Goal: Use online tool/utility: Utilize a website feature to perform a specific function

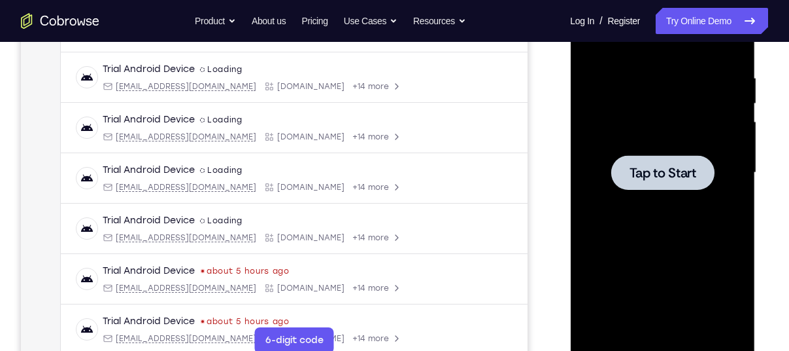
scroll to position [0, 152]
click at [639, 160] on div at bounding box center [662, 172] width 103 height 35
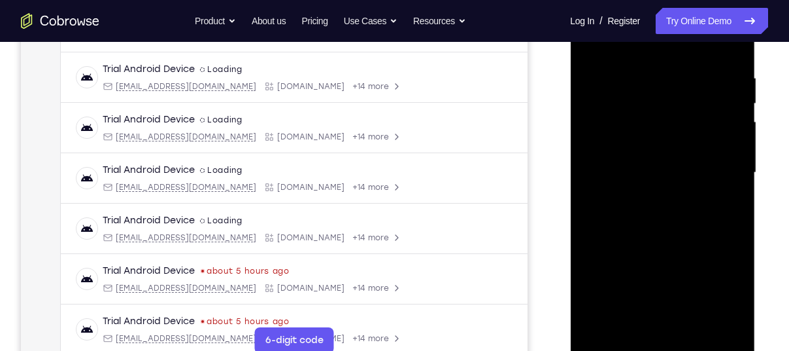
scroll to position [242, 0]
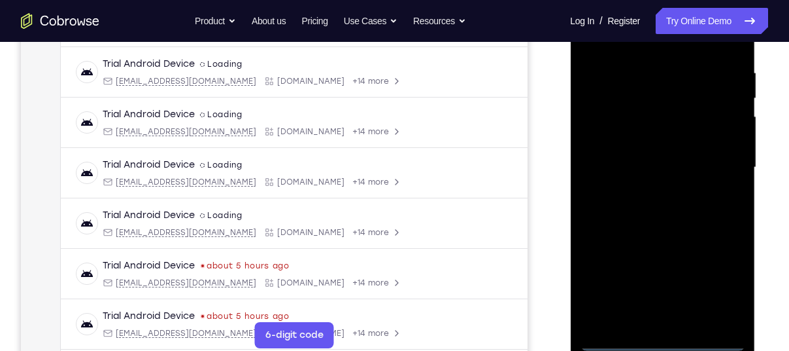
drag, startPoint x: 674, startPoint y: 209, endPoint x: 655, endPoint y: 334, distance: 127.1
click at [655, 334] on div at bounding box center [662, 167] width 165 height 366
click at [661, 341] on div at bounding box center [662, 167] width 165 height 366
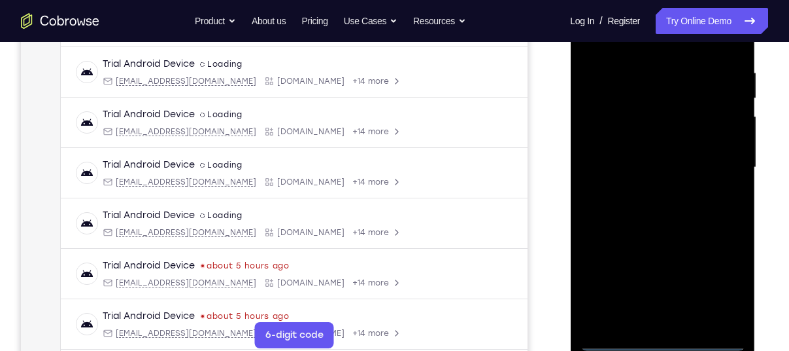
click at [717, 281] on div at bounding box center [662, 167] width 165 height 366
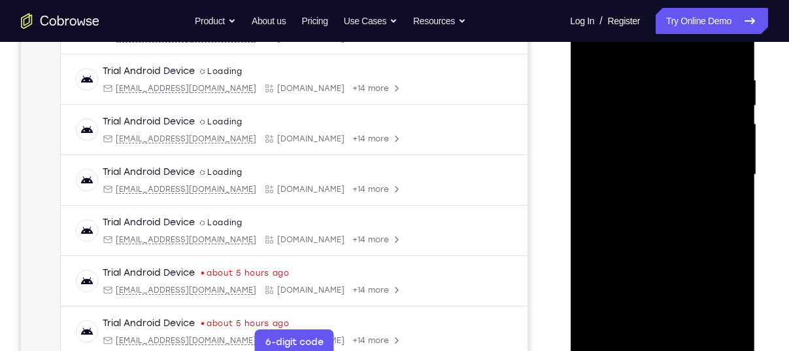
scroll to position [234, 0]
click at [636, 52] on div at bounding box center [662, 175] width 165 height 366
click at [719, 172] on div at bounding box center [662, 175] width 165 height 366
click at [647, 198] on div at bounding box center [662, 175] width 165 height 366
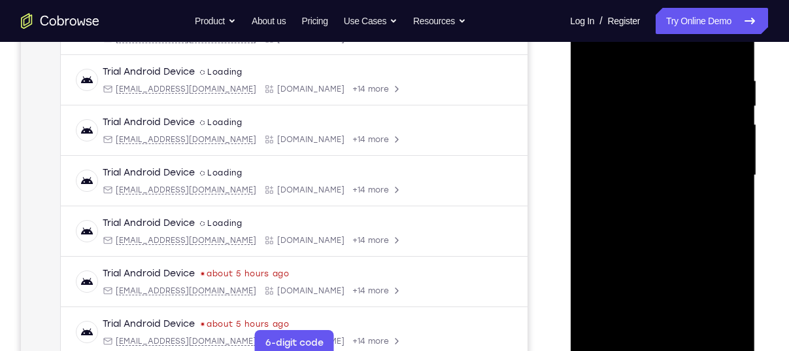
click at [647, 198] on div at bounding box center [662, 175] width 165 height 366
click at [629, 158] on div at bounding box center [662, 175] width 165 height 366
click at [638, 152] on div at bounding box center [662, 175] width 165 height 366
click at [639, 171] on div at bounding box center [662, 175] width 165 height 366
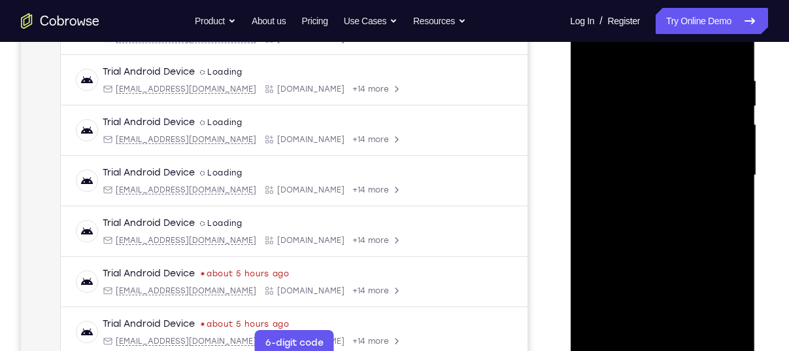
click at [651, 170] on div at bounding box center [662, 175] width 165 height 366
click at [659, 218] on div at bounding box center [662, 175] width 165 height 366
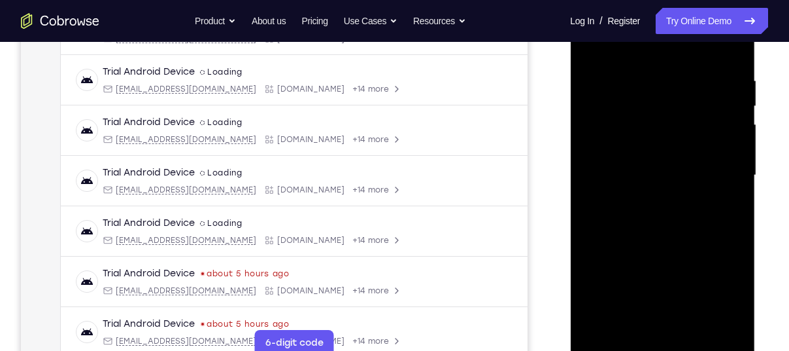
click at [659, 218] on div at bounding box center [662, 175] width 165 height 366
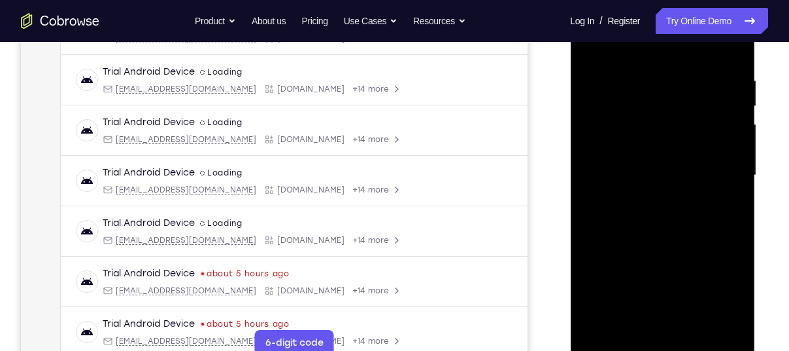
click at [733, 188] on div at bounding box center [662, 175] width 165 height 366
click at [663, 175] on div at bounding box center [662, 175] width 165 height 366
click at [624, 239] on div at bounding box center [662, 175] width 165 height 366
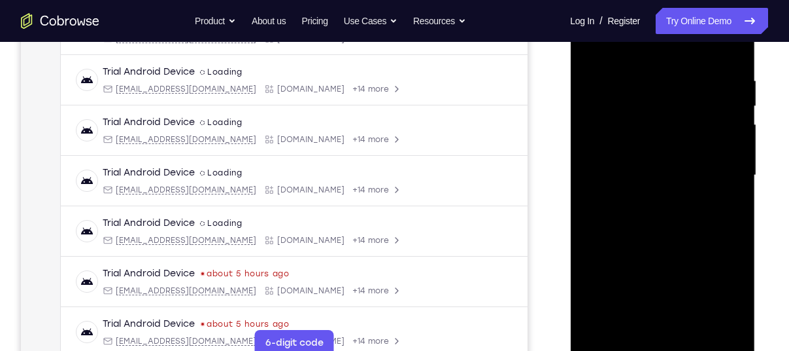
click at [734, 328] on div at bounding box center [662, 175] width 165 height 366
click at [689, 322] on div at bounding box center [662, 175] width 165 height 366
click at [666, 235] on div at bounding box center [662, 175] width 165 height 366
click at [659, 60] on div at bounding box center [662, 175] width 165 height 366
click at [646, 168] on div at bounding box center [662, 175] width 165 height 366
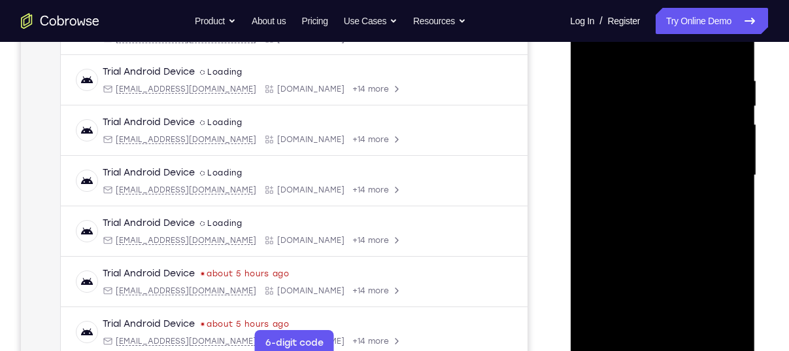
click at [591, 43] on div at bounding box center [662, 175] width 165 height 366
click at [602, 56] on div at bounding box center [662, 175] width 165 height 366
click at [640, 170] on div at bounding box center [662, 175] width 165 height 366
click at [592, 44] on div at bounding box center [662, 175] width 165 height 366
click at [592, 43] on div at bounding box center [662, 175] width 165 height 366
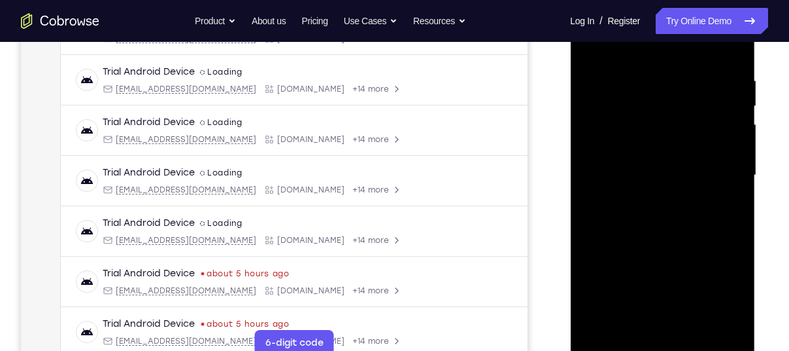
click at [632, 68] on div at bounding box center [662, 175] width 165 height 366
click at [712, 326] on div at bounding box center [662, 175] width 165 height 366
click at [720, 192] on div at bounding box center [662, 175] width 165 height 366
click at [714, 323] on div at bounding box center [662, 175] width 165 height 366
click at [721, 175] on div at bounding box center [662, 175] width 165 height 366
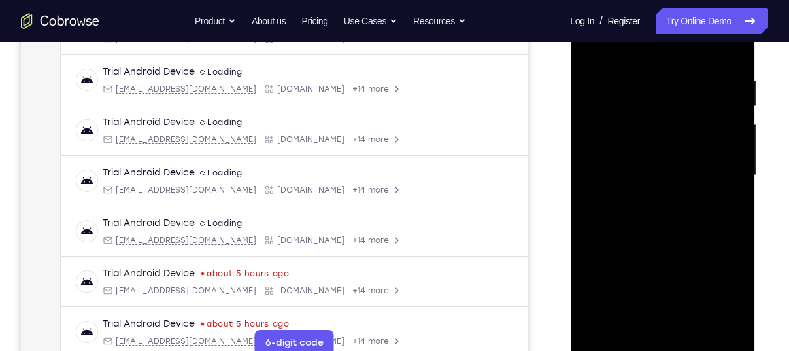
click at [721, 175] on div at bounding box center [662, 175] width 165 height 366
click at [712, 320] on div at bounding box center [662, 175] width 165 height 366
click at [720, 225] on div at bounding box center [662, 175] width 165 height 366
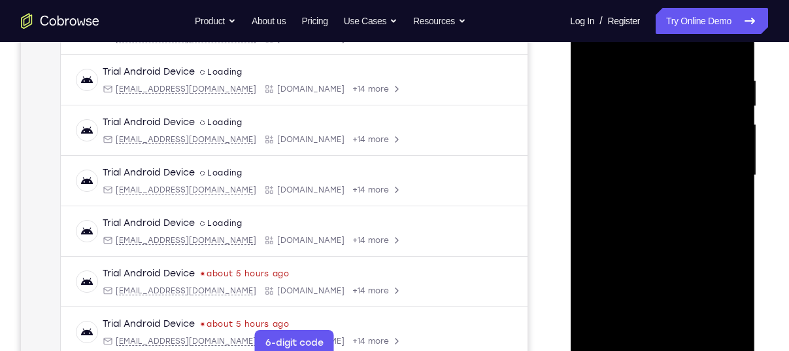
click at [720, 225] on div at bounding box center [662, 175] width 165 height 366
click at [585, 214] on div at bounding box center [662, 175] width 165 height 366
click at [727, 182] on div at bounding box center [662, 175] width 165 height 366
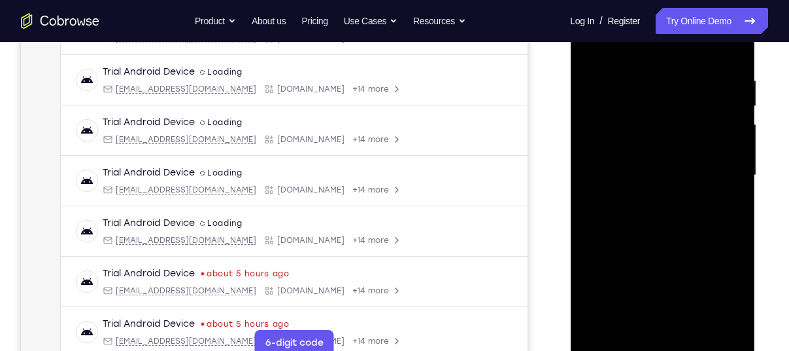
click at [727, 182] on div at bounding box center [662, 175] width 165 height 366
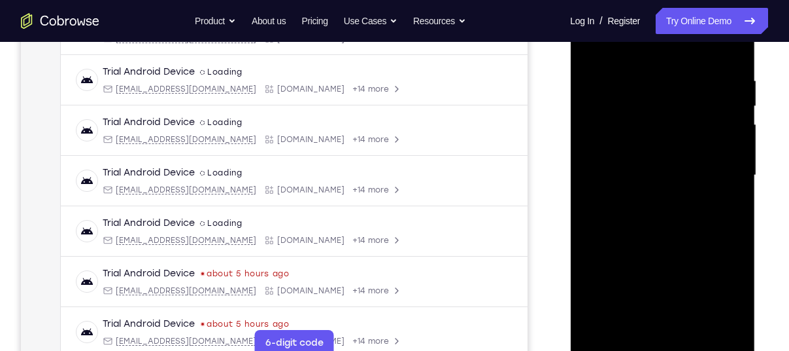
click at [727, 182] on div at bounding box center [662, 175] width 165 height 366
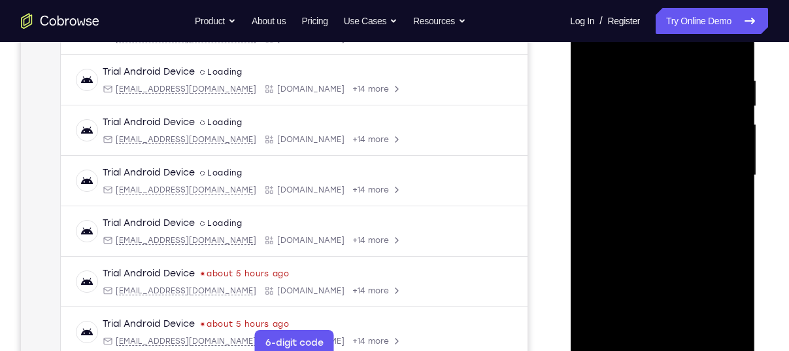
click at [727, 182] on div at bounding box center [662, 175] width 165 height 366
click at [727, 184] on div at bounding box center [662, 175] width 165 height 366
click at [712, 322] on div at bounding box center [662, 175] width 165 height 366
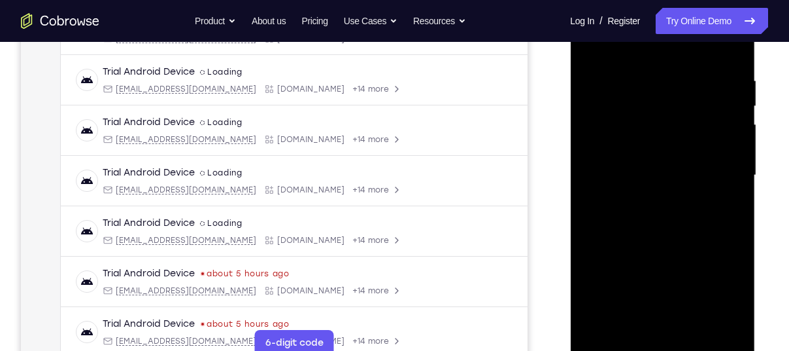
click at [729, 150] on div at bounding box center [662, 175] width 165 height 366
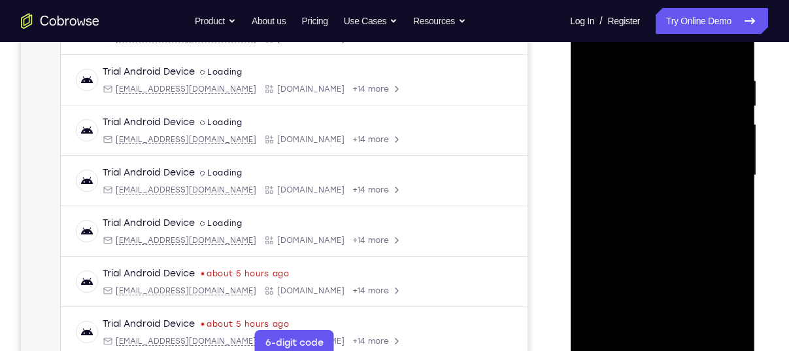
click at [729, 150] on div at bounding box center [662, 175] width 165 height 366
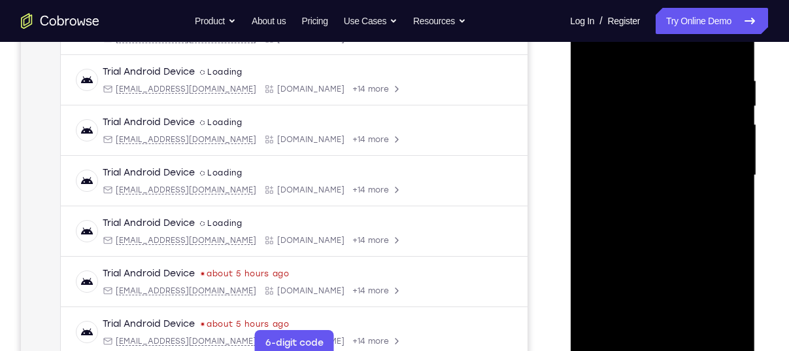
click at [729, 150] on div at bounding box center [662, 175] width 165 height 366
click at [714, 326] on div at bounding box center [662, 175] width 165 height 366
click at [732, 142] on div at bounding box center [662, 175] width 165 height 366
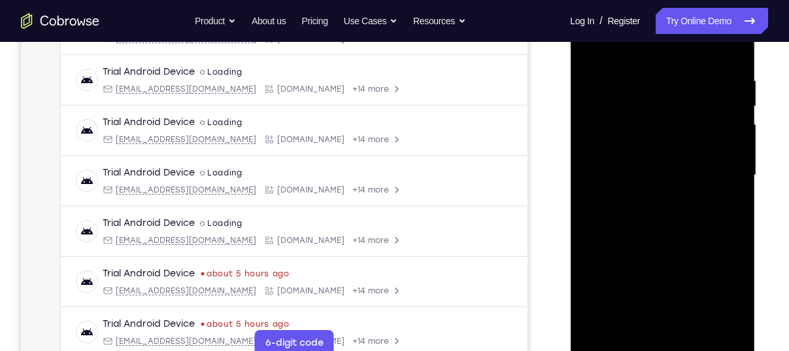
click at [731, 129] on div at bounding box center [662, 175] width 165 height 366
drag, startPoint x: 731, startPoint y: 130, endPoint x: 657, endPoint y: 124, distance: 74.1
click at [657, 124] on div at bounding box center [662, 175] width 165 height 366
click at [710, 141] on div at bounding box center [662, 175] width 165 height 366
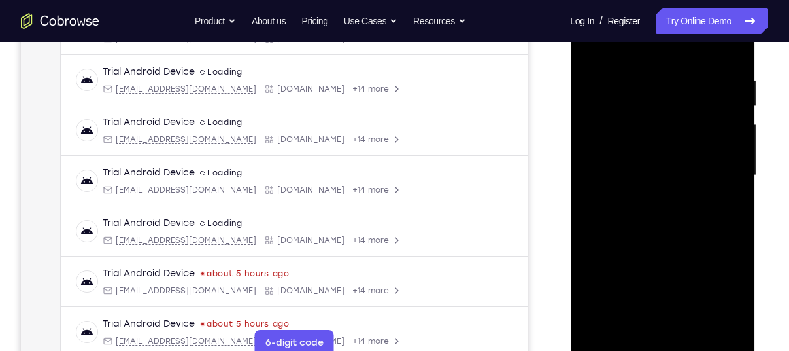
click at [716, 152] on div at bounding box center [662, 175] width 165 height 366
click at [725, 162] on div at bounding box center [662, 175] width 165 height 366
drag, startPoint x: 725, startPoint y: 162, endPoint x: 666, endPoint y: 165, distance: 59.0
click at [666, 165] on div at bounding box center [662, 175] width 165 height 366
click at [717, 181] on div at bounding box center [662, 175] width 165 height 366
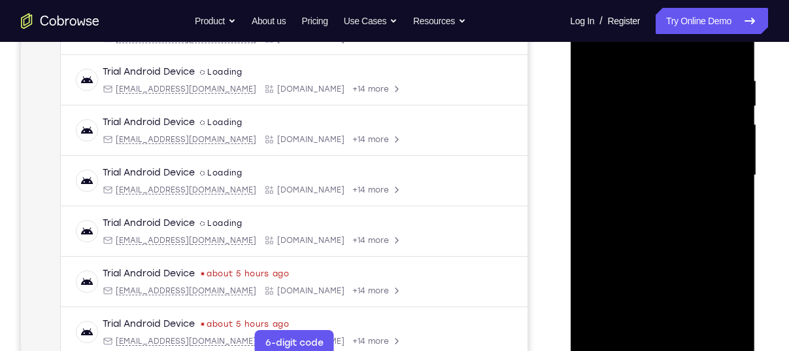
click at [720, 157] on div at bounding box center [662, 175] width 165 height 366
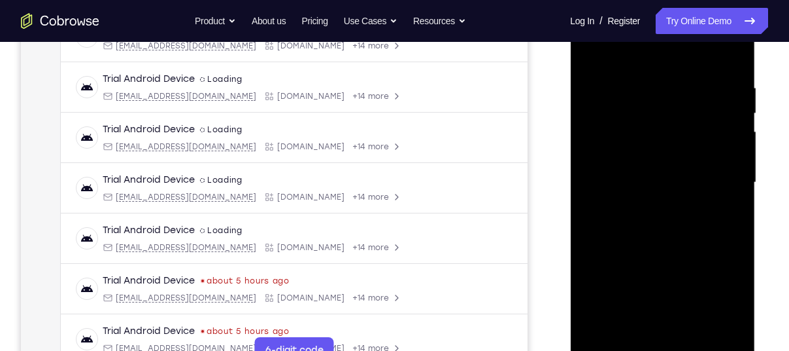
scroll to position [226, 0]
click at [733, 55] on div at bounding box center [662, 183] width 165 height 366
click at [735, 46] on div at bounding box center [662, 183] width 165 height 366
click at [593, 50] on div at bounding box center [662, 183] width 165 height 366
click at [658, 79] on div at bounding box center [662, 183] width 165 height 366
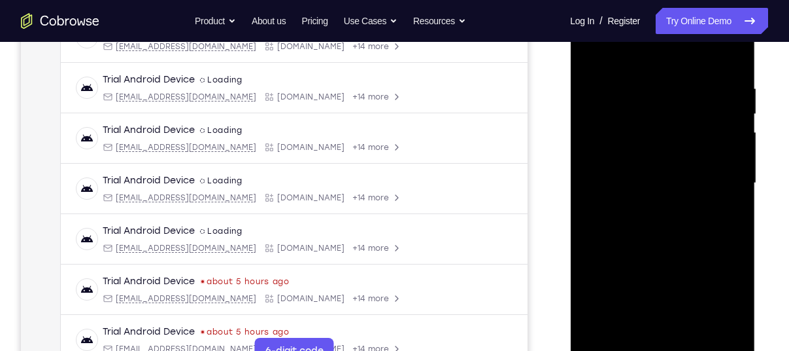
click at [731, 56] on div at bounding box center [662, 183] width 165 height 366
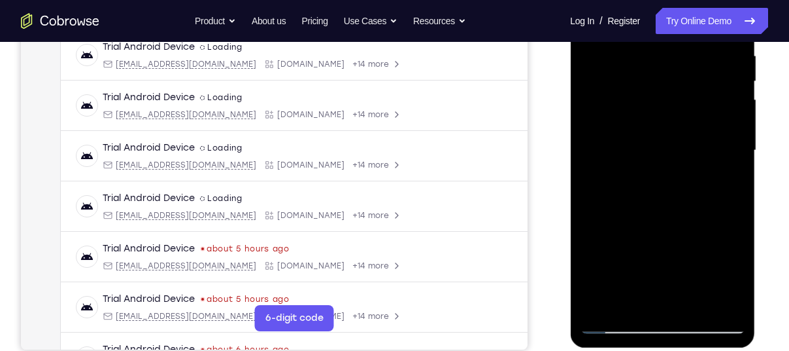
scroll to position [260, 0]
click at [632, 303] on div at bounding box center [662, 150] width 165 height 366
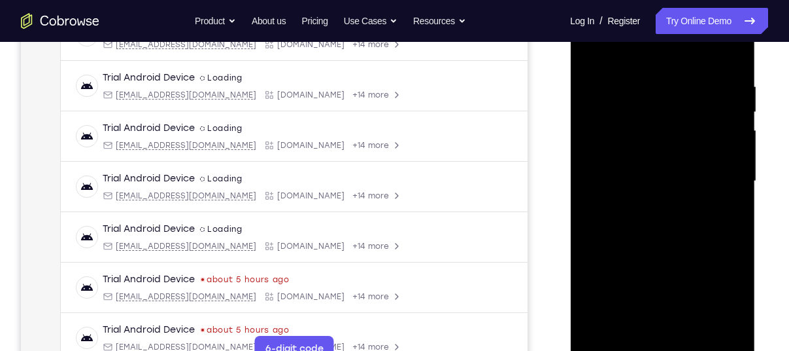
click at [627, 46] on div at bounding box center [662, 181] width 165 height 366
click at [638, 136] on div at bounding box center [662, 181] width 165 height 366
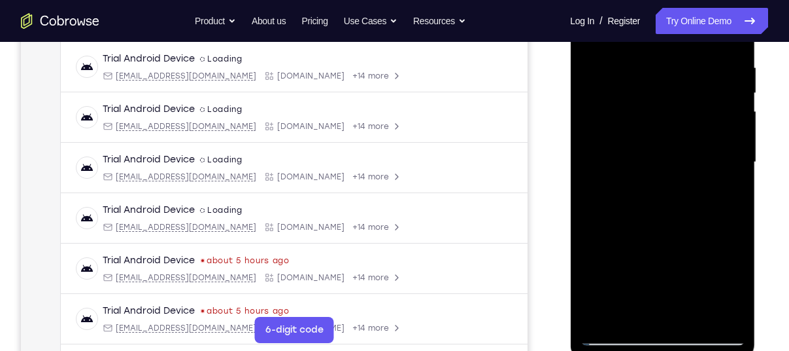
scroll to position [247, 0]
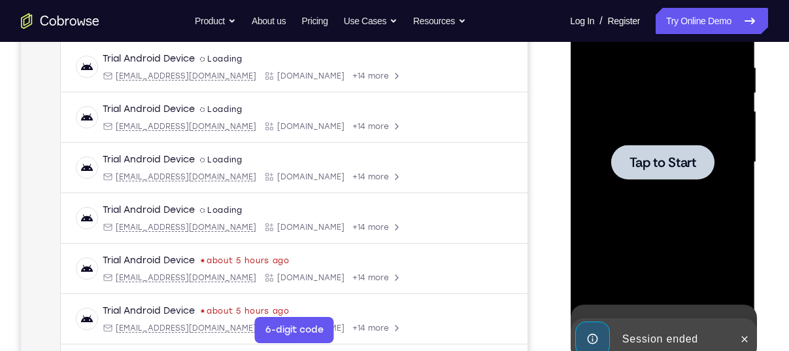
click at [660, 80] on div at bounding box center [662, 162] width 165 height 366
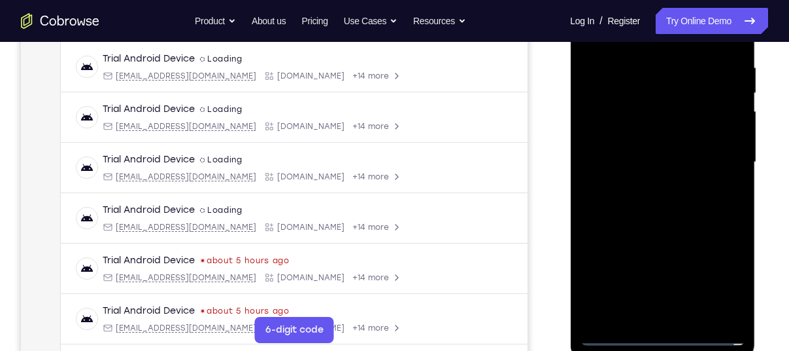
click at [668, 337] on div at bounding box center [662, 162] width 165 height 366
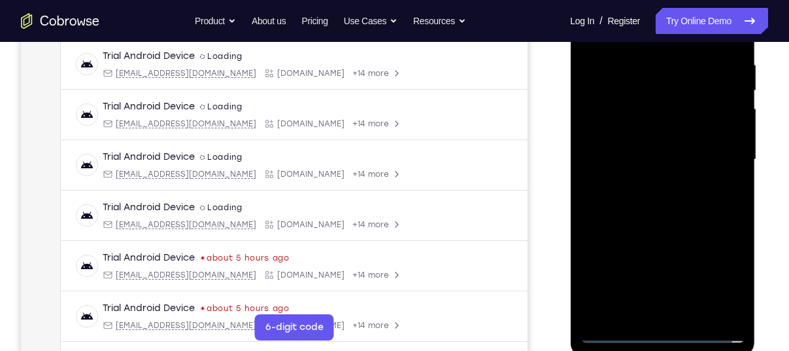
click at [719, 270] on div at bounding box center [662, 159] width 165 height 366
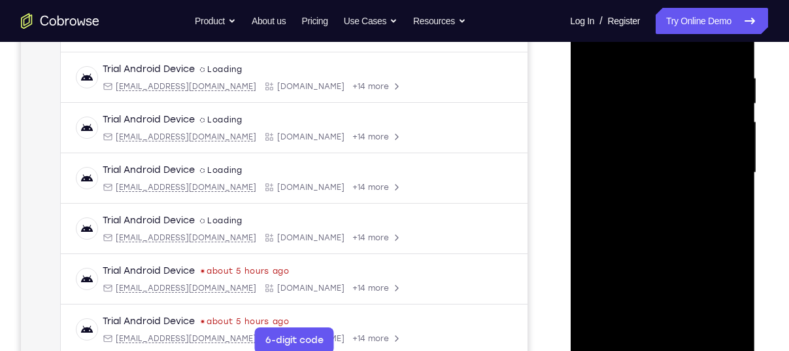
scroll to position [237, 0]
click at [632, 49] on div at bounding box center [662, 173] width 165 height 366
click at [715, 172] on div at bounding box center [662, 173] width 165 height 366
click at [642, 195] on div at bounding box center [662, 173] width 165 height 366
click at [646, 145] on div at bounding box center [662, 173] width 165 height 366
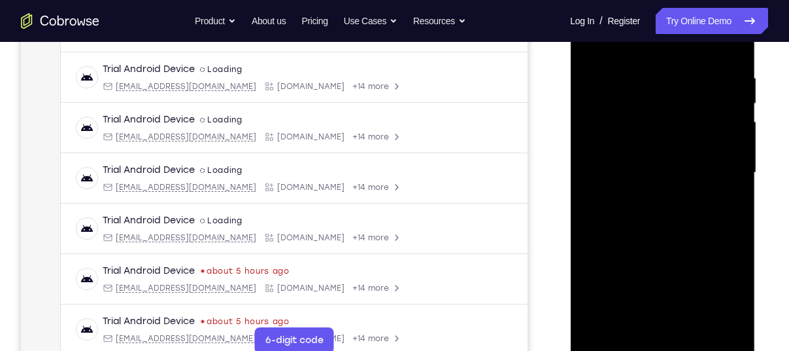
click at [649, 167] on div at bounding box center [662, 173] width 165 height 366
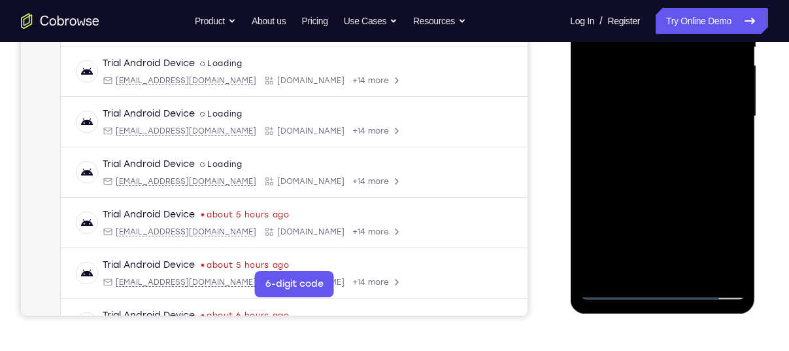
scroll to position [294, 0]
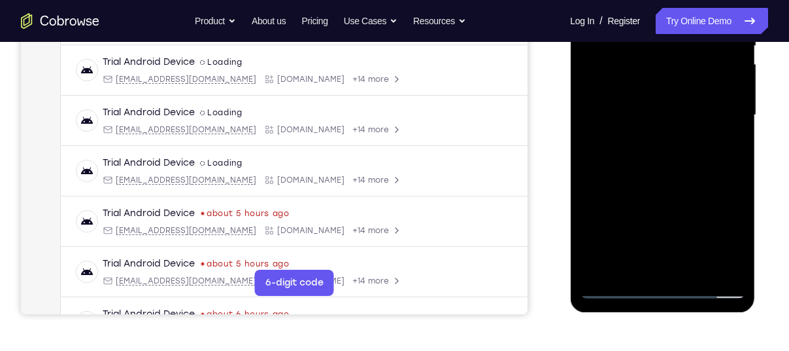
click at [592, 107] on div at bounding box center [662, 115] width 165 height 366
click at [648, 140] on div at bounding box center [662, 115] width 165 height 366
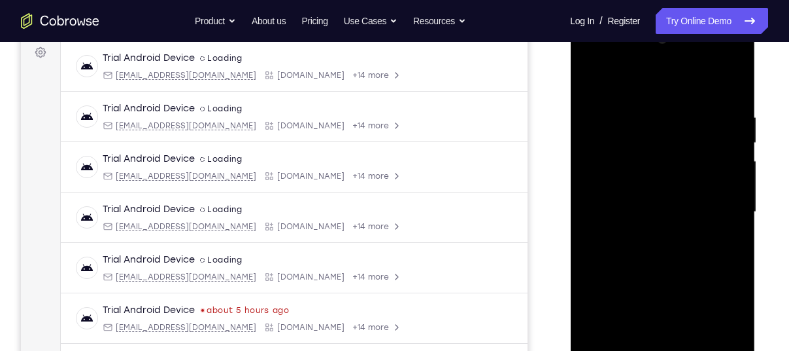
scroll to position [196, 0]
click at [661, 180] on div at bounding box center [662, 213] width 165 height 366
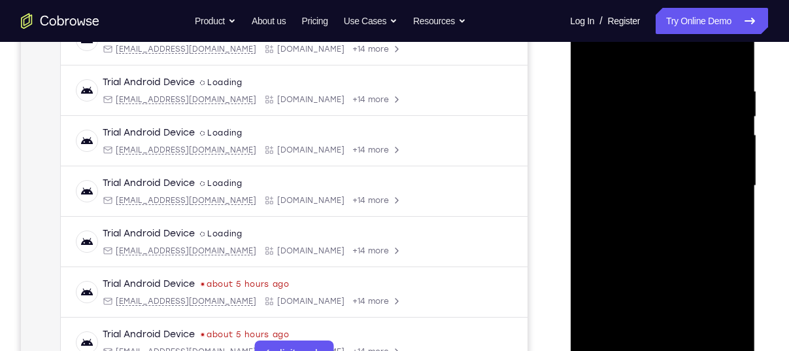
scroll to position [225, 0]
click at [629, 341] on div at bounding box center [662, 184] width 165 height 366
click at [634, 48] on div at bounding box center [662, 184] width 165 height 366
click at [647, 151] on div at bounding box center [662, 184] width 165 height 366
click at [652, 97] on div at bounding box center [662, 184] width 165 height 366
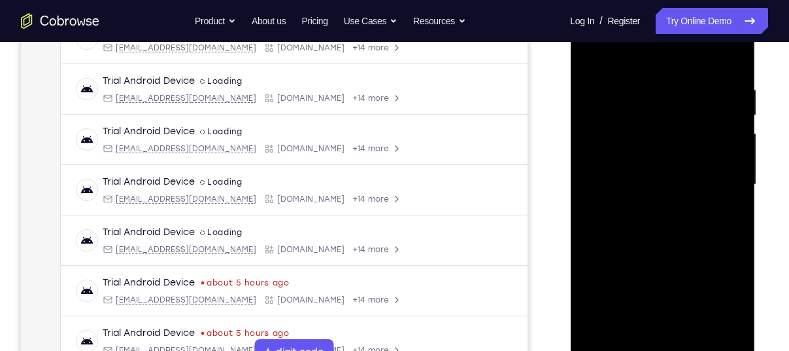
click at [591, 53] on div at bounding box center [662, 184] width 165 height 366
click at [711, 54] on div at bounding box center [662, 184] width 165 height 366
click at [728, 53] on div at bounding box center [662, 184] width 165 height 366
click at [651, 48] on div at bounding box center [662, 184] width 165 height 366
click at [725, 53] on div at bounding box center [662, 184] width 165 height 366
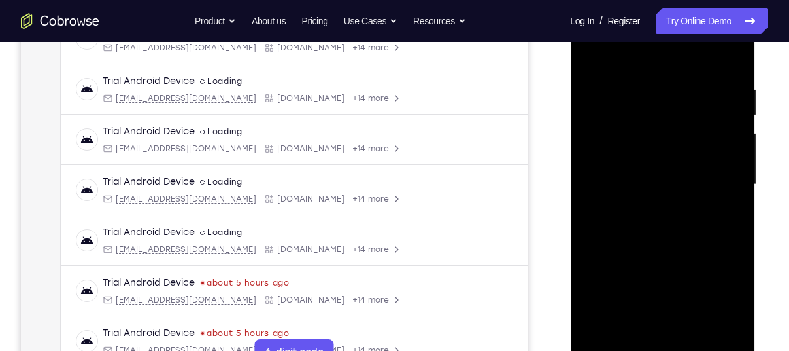
click at [609, 338] on div at bounding box center [662, 184] width 165 height 366
click at [696, 339] on div at bounding box center [662, 184] width 165 height 366
click at [665, 251] on div at bounding box center [662, 184] width 165 height 366
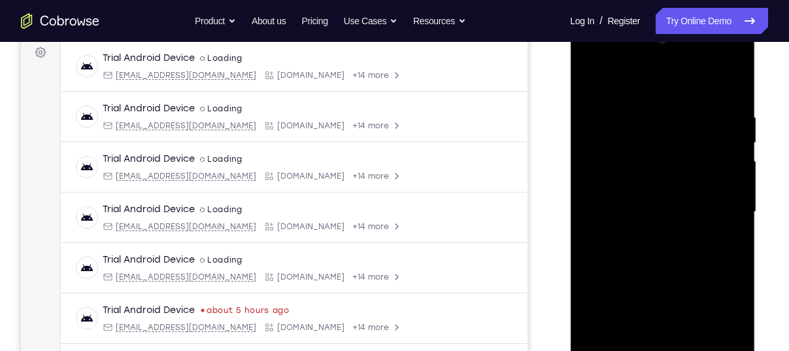
scroll to position [198, 0]
click at [717, 61] on div at bounding box center [662, 212] width 165 height 366
click at [603, 63] on div at bounding box center [662, 212] width 165 height 366
click at [644, 169] on div at bounding box center [662, 212] width 165 height 366
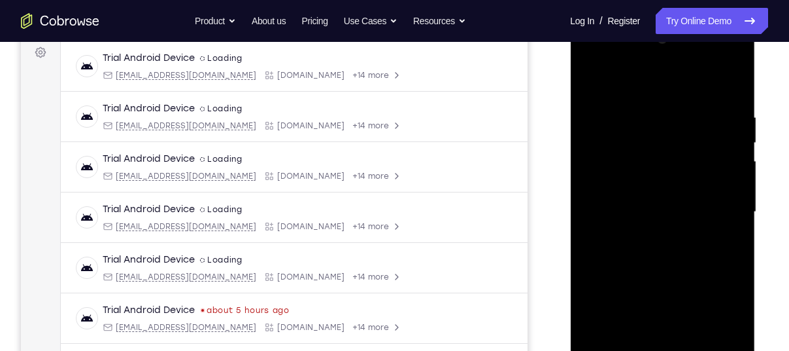
click at [644, 222] on div at bounding box center [662, 212] width 165 height 366
click at [614, 207] on div at bounding box center [662, 212] width 165 height 366
click at [662, 226] on div at bounding box center [662, 212] width 165 height 366
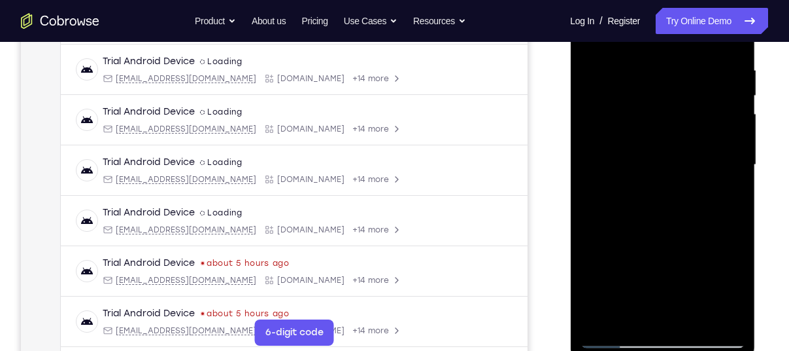
scroll to position [246, 0]
drag, startPoint x: 676, startPoint y: 258, endPoint x: 670, endPoint y: 219, distance: 39.1
click at [670, 219] on div at bounding box center [662, 163] width 165 height 366
click at [648, 307] on div at bounding box center [662, 163] width 165 height 366
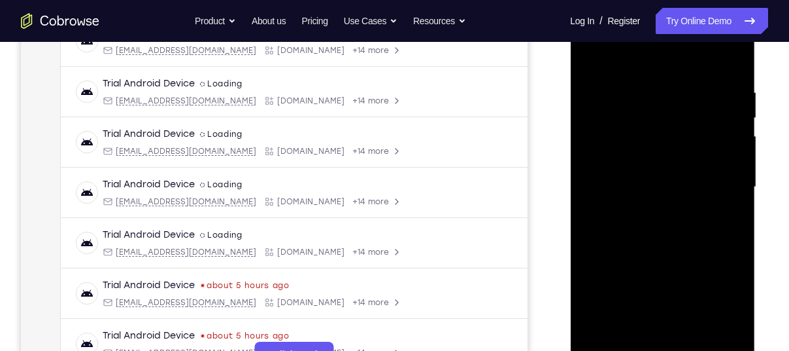
scroll to position [221, 0]
click at [619, 68] on div at bounding box center [662, 188] width 165 height 366
click at [727, 57] on div at bounding box center [662, 188] width 165 height 366
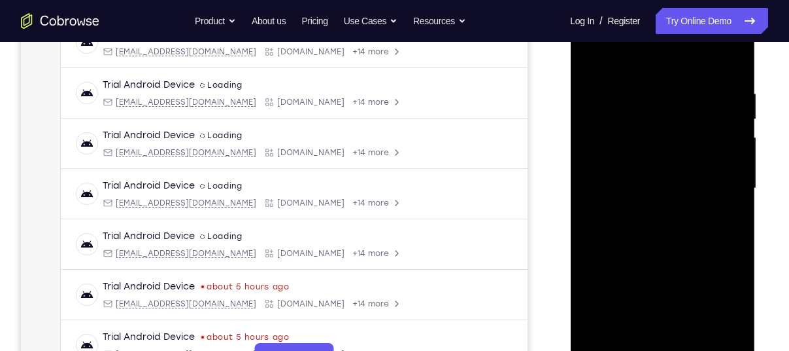
drag, startPoint x: 638, startPoint y: 233, endPoint x: 643, endPoint y: 161, distance: 72.1
click at [643, 161] on div at bounding box center [662, 188] width 165 height 366
click at [727, 69] on div at bounding box center [662, 188] width 165 height 366
drag, startPoint x: 648, startPoint y: 240, endPoint x: 671, endPoint y: 74, distance: 167.7
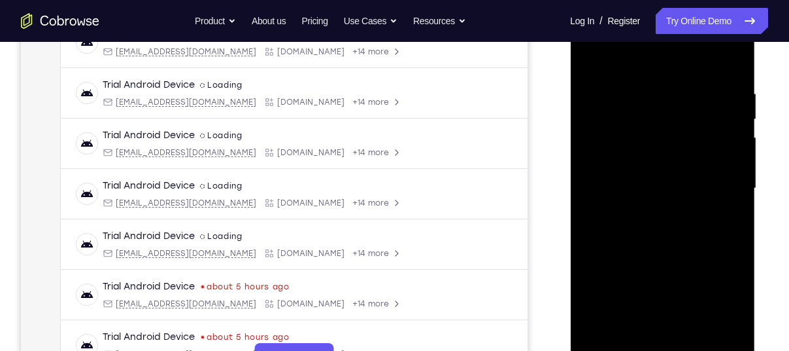
click at [671, 74] on div at bounding box center [662, 188] width 165 height 366
drag, startPoint x: 626, startPoint y: 272, endPoint x: 637, endPoint y: 143, distance: 129.3
click at [637, 143] on div at bounding box center [662, 188] width 165 height 366
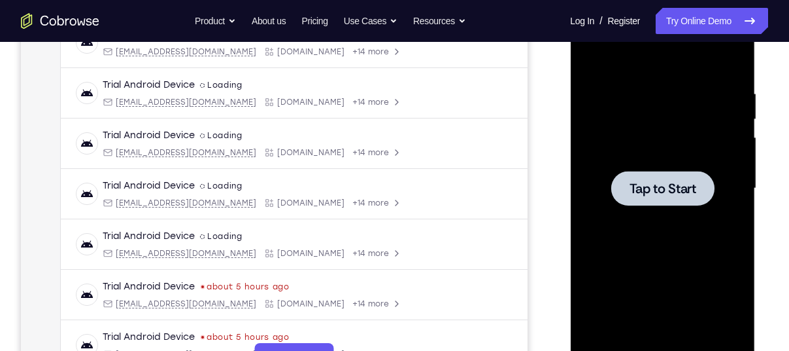
click at [696, 192] on span "Tap to Start" at bounding box center [662, 188] width 67 height 13
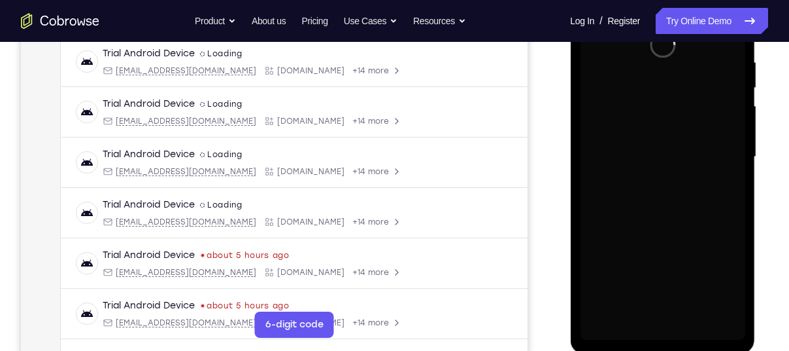
scroll to position [254, 0]
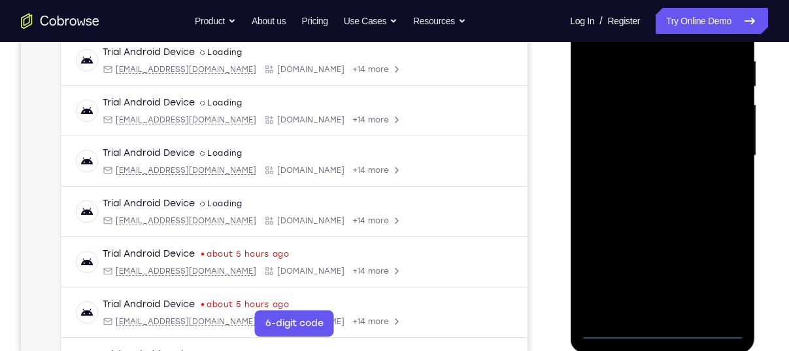
click at [662, 330] on div at bounding box center [662, 156] width 165 height 366
click at [734, 273] on div at bounding box center [662, 156] width 165 height 366
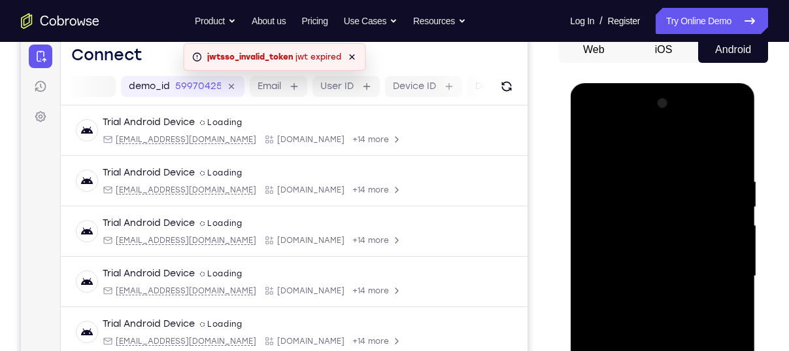
scroll to position [127, 0]
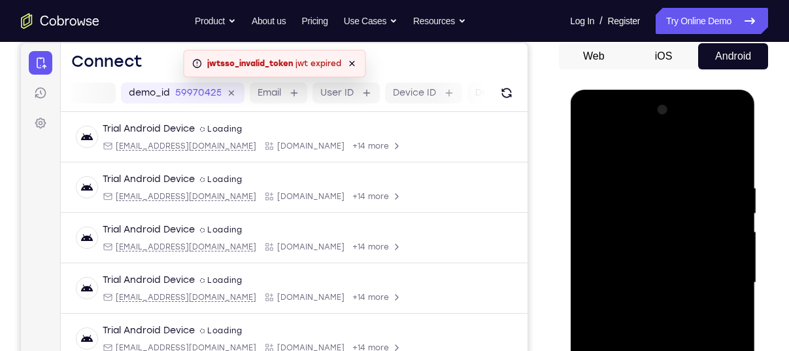
click at [609, 126] on div at bounding box center [662, 282] width 165 height 366
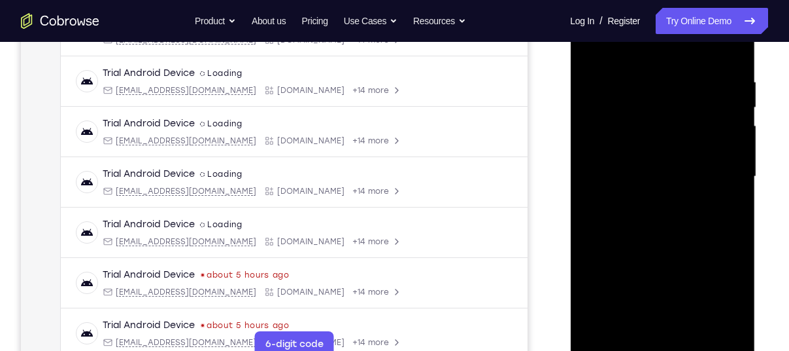
scroll to position [233, 0]
click at [716, 169] on div at bounding box center [662, 176] width 165 height 366
click at [643, 198] on div at bounding box center [662, 176] width 165 height 366
click at [628, 170] on div at bounding box center [662, 176] width 165 height 366
click at [638, 152] on div at bounding box center [662, 176] width 165 height 366
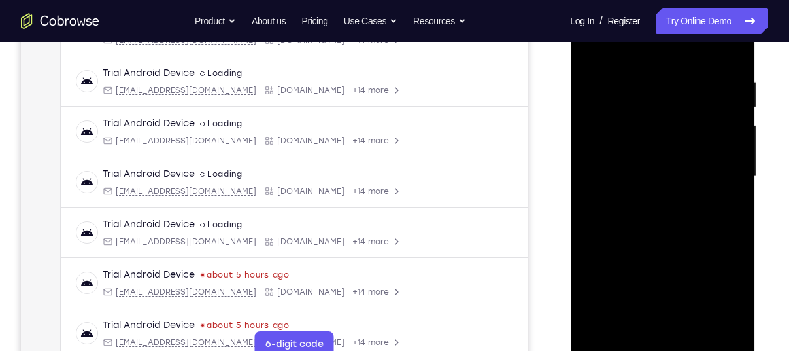
click at [634, 169] on div at bounding box center [662, 176] width 165 height 366
click at [655, 215] on div at bounding box center [662, 176] width 165 height 366
click at [658, 211] on div at bounding box center [662, 176] width 165 height 366
click at [658, 217] on div at bounding box center [662, 176] width 165 height 366
click at [687, 235] on div at bounding box center [662, 176] width 165 height 366
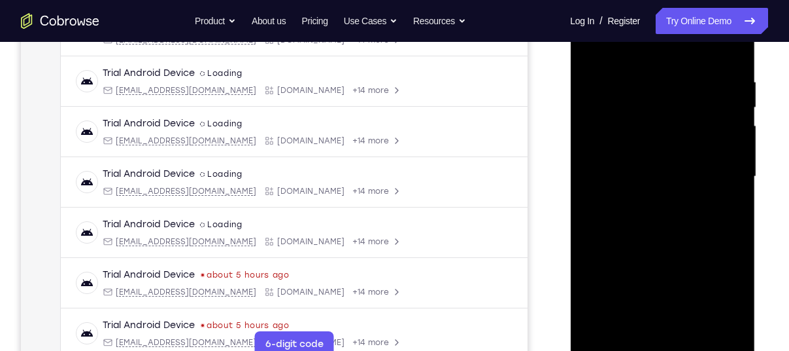
click at [700, 332] on div at bounding box center [662, 176] width 165 height 366
click at [666, 240] on div at bounding box center [662, 176] width 165 height 366
click at [653, 181] on div at bounding box center [662, 176] width 165 height 366
click at [639, 247] on div at bounding box center [662, 176] width 165 height 366
click at [592, 45] on div at bounding box center [662, 176] width 165 height 366
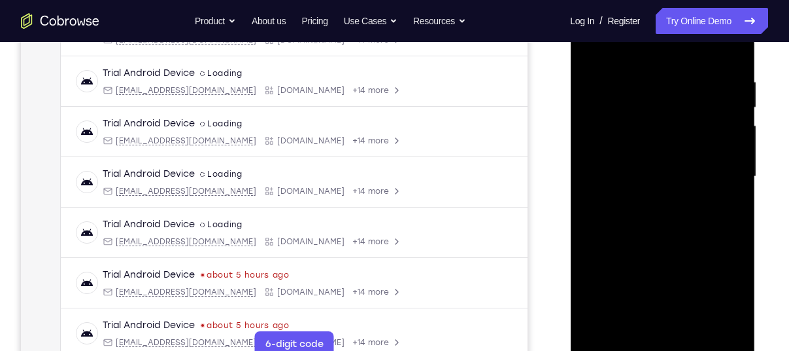
click at [691, 328] on div at bounding box center [662, 176] width 165 height 366
click at [648, 183] on div at bounding box center [662, 176] width 165 height 366
click at [652, 325] on div at bounding box center [662, 176] width 165 height 366
click at [721, 206] on div at bounding box center [662, 176] width 165 height 366
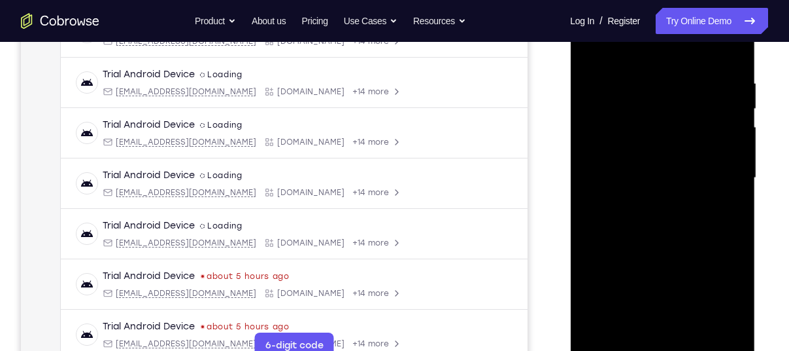
click at [731, 308] on div at bounding box center [662, 178] width 165 height 366
click at [639, 206] on div at bounding box center [662, 178] width 165 height 366
click at [734, 305] on div at bounding box center [662, 178] width 165 height 366
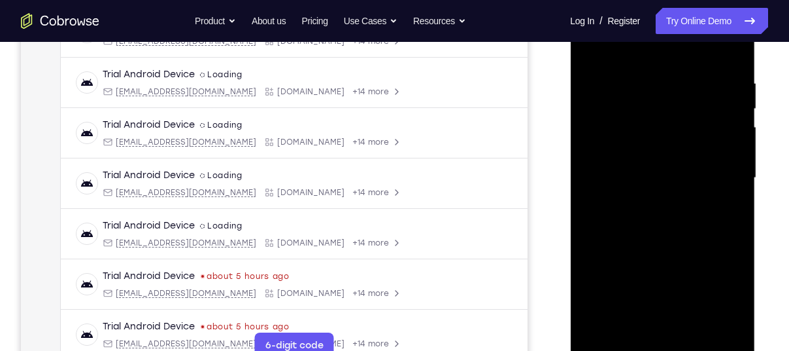
click at [719, 213] on div at bounding box center [662, 178] width 165 height 366
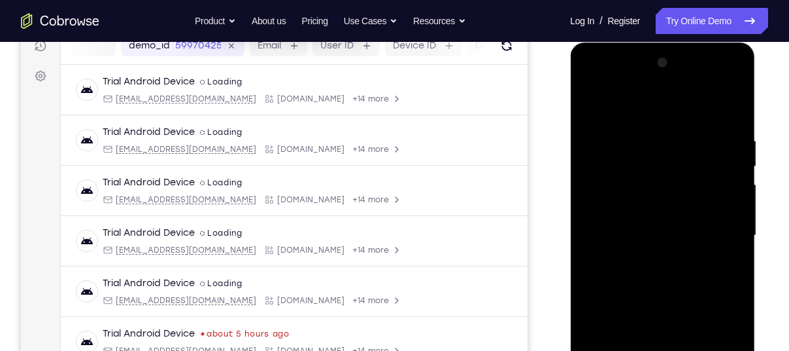
scroll to position [173, 0]
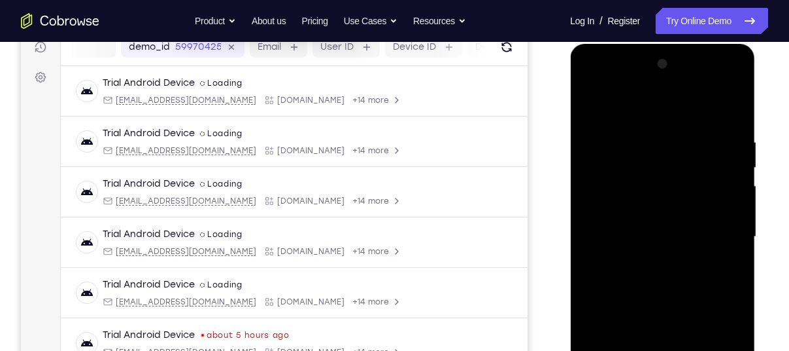
click at [594, 107] on div at bounding box center [662, 237] width 165 height 366
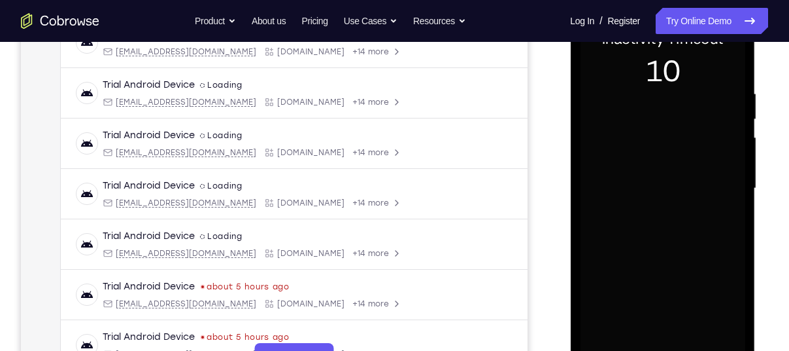
scroll to position [234, 0]
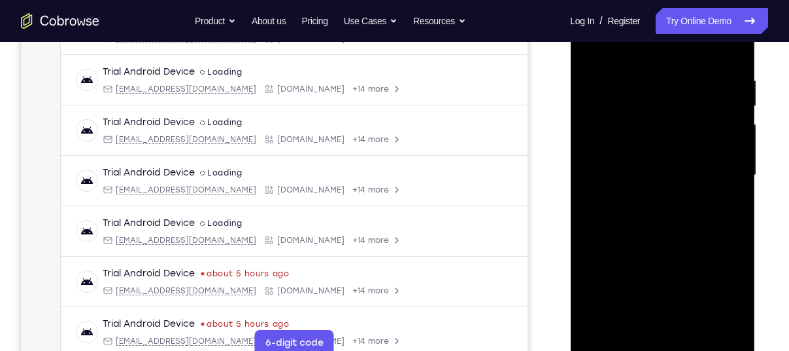
click at [635, 194] on div at bounding box center [662, 175] width 165 height 366
click at [597, 45] on div at bounding box center [662, 175] width 165 height 366
drag, startPoint x: 659, startPoint y: 116, endPoint x: 647, endPoint y: 206, distance: 91.0
click at [647, 206] on div at bounding box center [662, 175] width 165 height 366
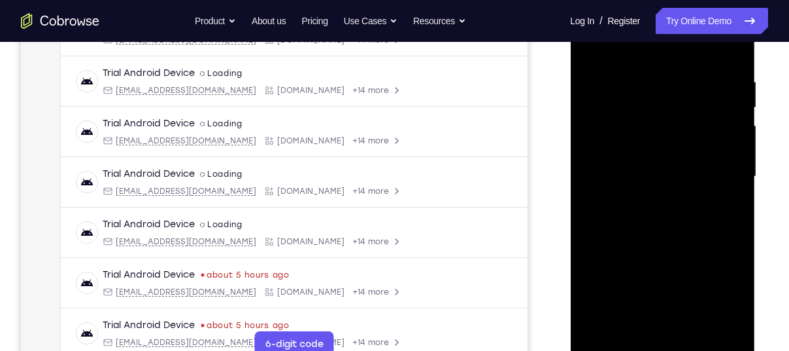
click at [631, 328] on div at bounding box center [662, 176] width 165 height 366
click at [621, 49] on div at bounding box center [662, 176] width 165 height 366
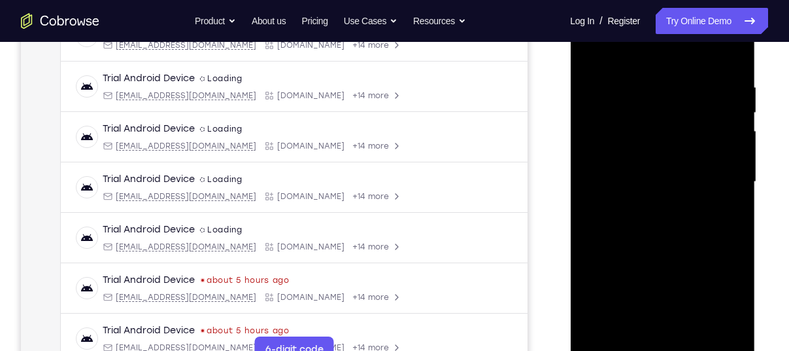
scroll to position [226, 0]
click at [732, 48] on div at bounding box center [662, 183] width 165 height 366
click at [605, 337] on div at bounding box center [662, 183] width 165 height 366
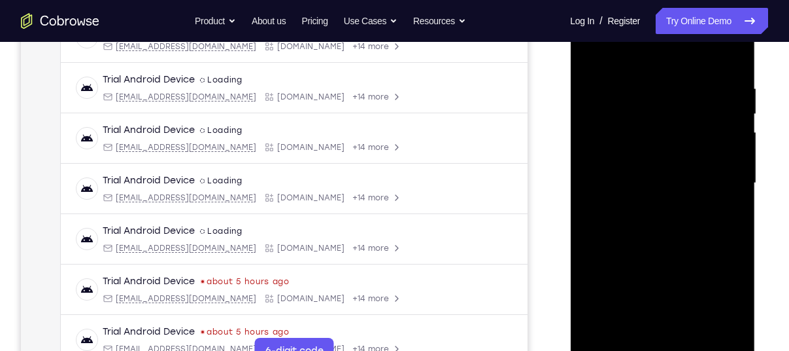
click at [698, 328] on div at bounding box center [662, 183] width 165 height 366
click at [660, 66] on div at bounding box center [662, 183] width 165 height 366
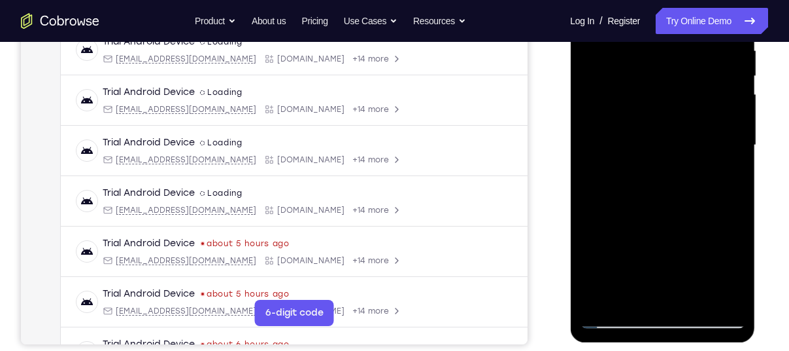
click at [643, 195] on div at bounding box center [662, 145] width 165 height 366
click at [615, 291] on div at bounding box center [662, 145] width 165 height 366
click at [605, 173] on div at bounding box center [662, 145] width 165 height 366
click at [723, 181] on div at bounding box center [662, 145] width 165 height 366
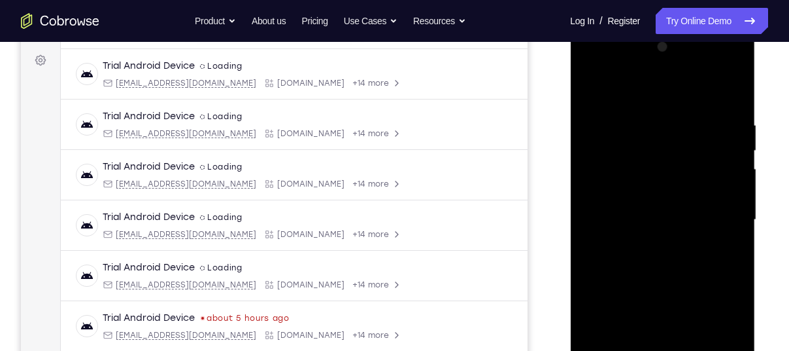
scroll to position [188, 0]
click at [587, 90] on div at bounding box center [662, 221] width 165 height 366
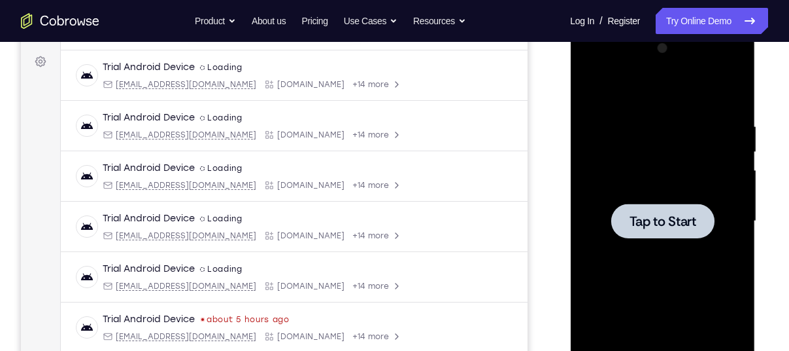
click at [595, 28] on div "Tap to Start" at bounding box center [662, 28] width 185 height 0
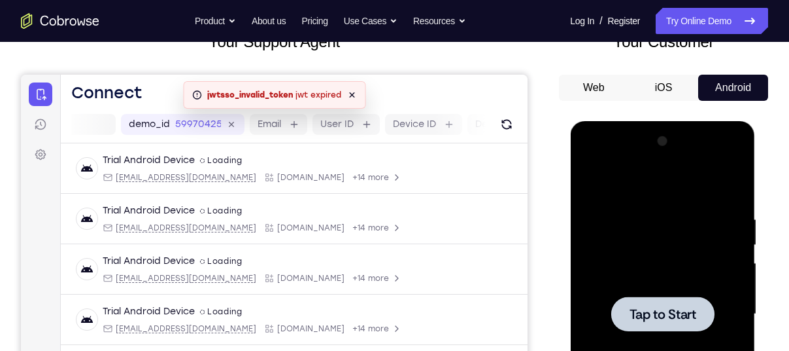
scroll to position [93, 0]
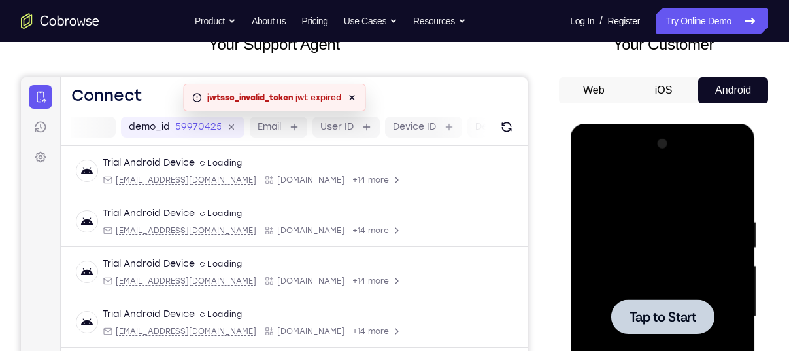
click at [635, 283] on div at bounding box center [662, 316] width 165 height 366
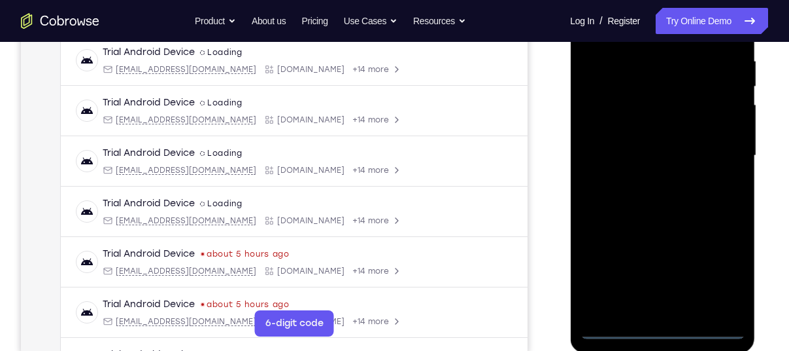
scroll to position [255, 0]
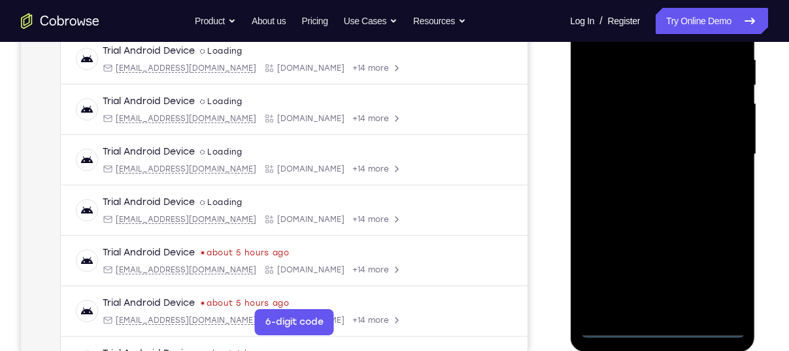
click at [663, 323] on div at bounding box center [662, 154] width 165 height 366
click at [661, 326] on div at bounding box center [662, 154] width 165 height 366
click at [731, 271] on div at bounding box center [662, 154] width 165 height 366
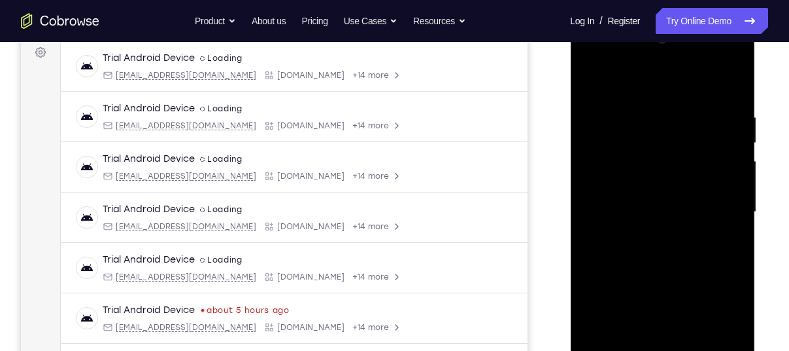
scroll to position [186, 0]
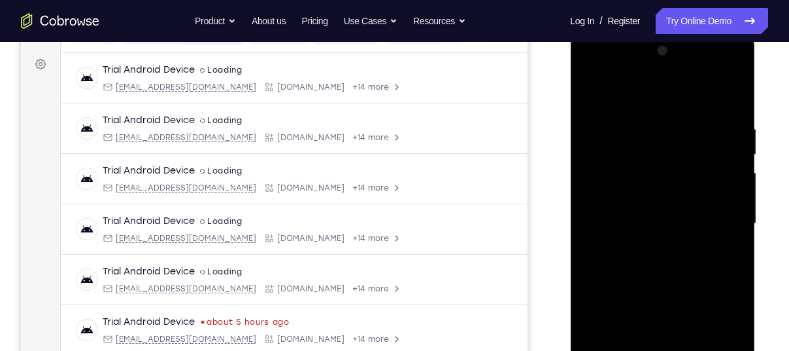
click at [613, 76] on div at bounding box center [662, 224] width 165 height 366
click at [712, 215] on div at bounding box center [662, 224] width 165 height 366
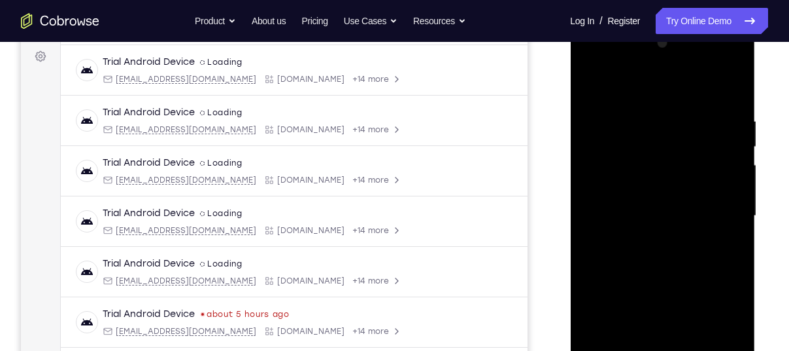
scroll to position [195, 0]
click at [651, 240] on div at bounding box center [662, 214] width 165 height 366
click at [623, 196] on div at bounding box center [662, 214] width 165 height 366
click at [629, 187] on div at bounding box center [662, 214] width 165 height 366
click at [630, 209] on div at bounding box center [662, 214] width 165 height 366
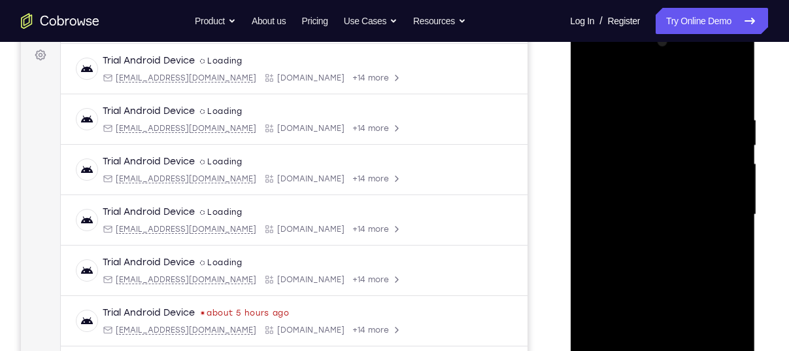
click at [656, 251] on div at bounding box center [662, 214] width 165 height 366
click at [652, 271] on div at bounding box center [662, 214] width 165 height 366
drag, startPoint x: 685, startPoint y: 146, endPoint x: 687, endPoint y: 265, distance: 119.1
click at [687, 265] on div at bounding box center [662, 214] width 165 height 366
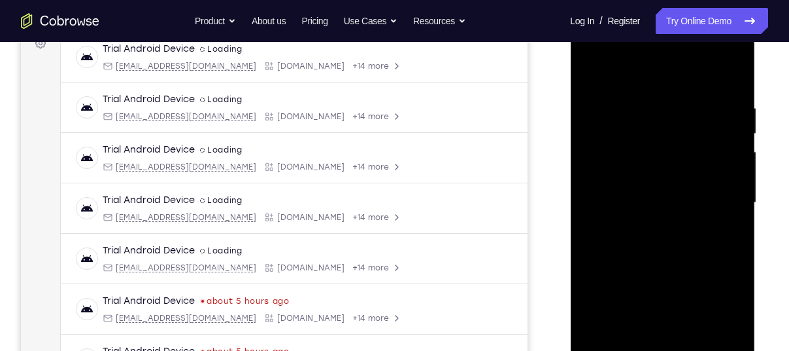
scroll to position [207, 0]
drag, startPoint x: 683, startPoint y: 232, endPoint x: 675, endPoint y: 184, distance: 48.4
click at [675, 184] on div at bounding box center [662, 203] width 165 height 366
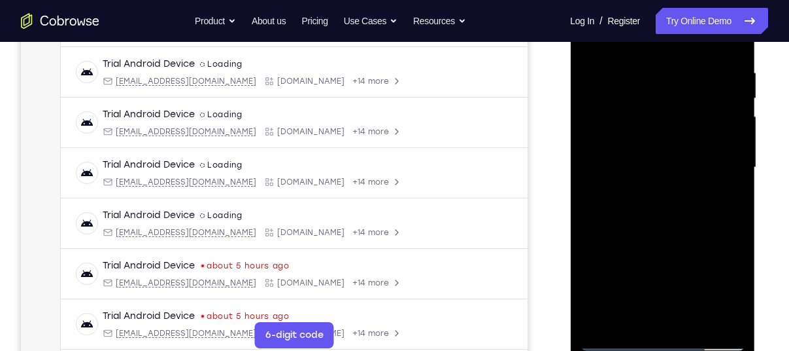
scroll to position [246, 0]
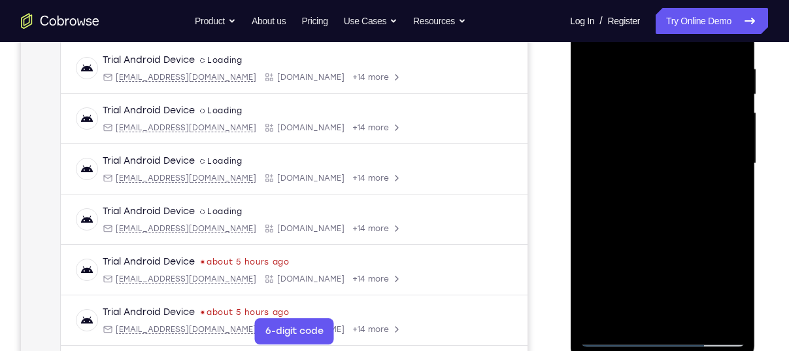
click at [694, 311] on div at bounding box center [662, 163] width 165 height 366
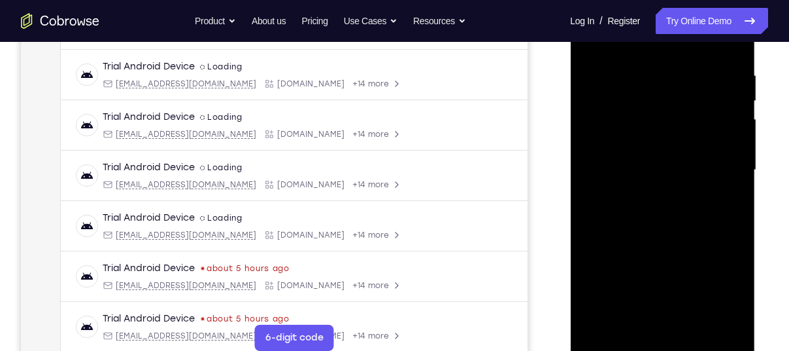
click at [661, 241] on div at bounding box center [662, 170] width 165 height 366
click at [663, 58] on div at bounding box center [662, 170] width 165 height 366
click at [608, 54] on div at bounding box center [662, 170] width 165 height 366
click at [643, 172] on div at bounding box center [662, 170] width 165 height 366
click at [630, 319] on div at bounding box center [662, 170] width 165 height 366
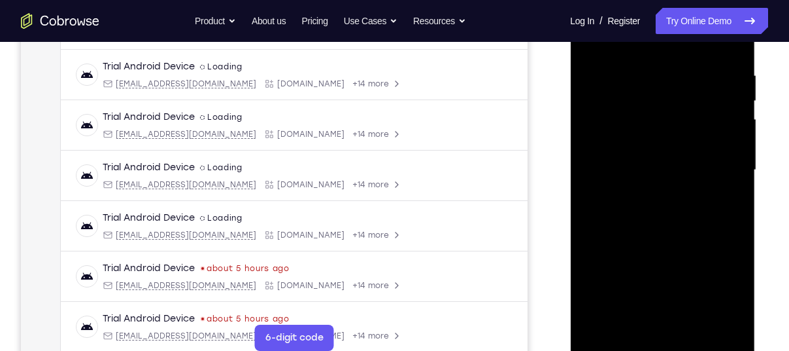
click at [631, 312] on div at bounding box center [662, 170] width 165 height 366
click at [606, 316] on div at bounding box center [662, 170] width 165 height 366
click at [609, 320] on div at bounding box center [662, 170] width 165 height 366
click at [587, 324] on div at bounding box center [662, 170] width 165 height 366
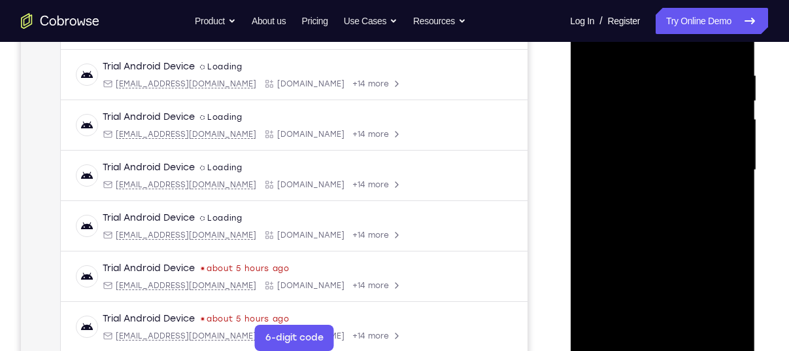
click at [729, 207] on div at bounding box center [662, 170] width 165 height 366
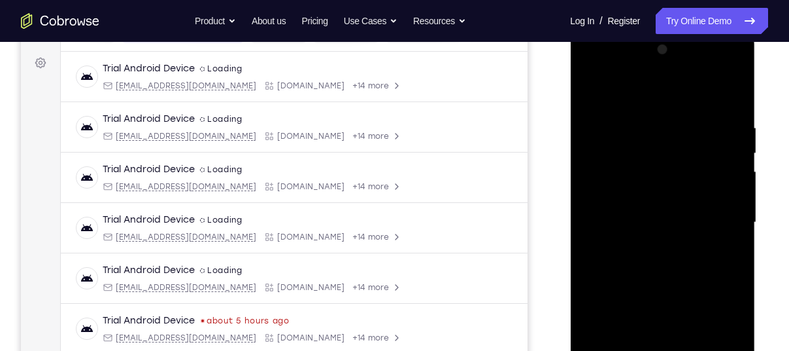
scroll to position [186, 0]
click at [592, 95] on div at bounding box center [662, 224] width 165 height 366
click at [598, 87] on div at bounding box center [662, 224] width 165 height 366
drag, startPoint x: 680, startPoint y: 139, endPoint x: 678, endPoint y: 275, distance: 136.7
click at [678, 275] on div at bounding box center [662, 224] width 165 height 366
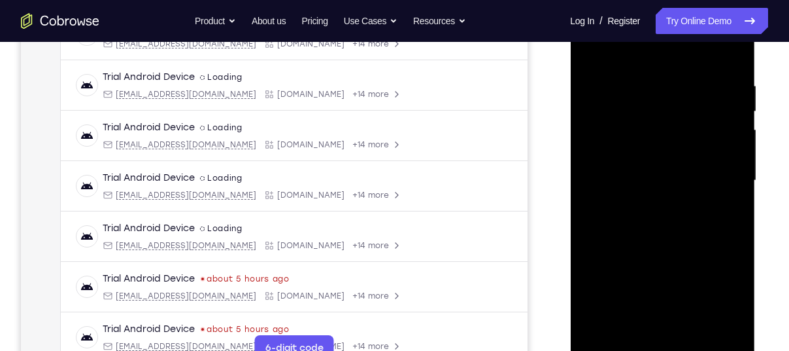
scroll to position [238, 0]
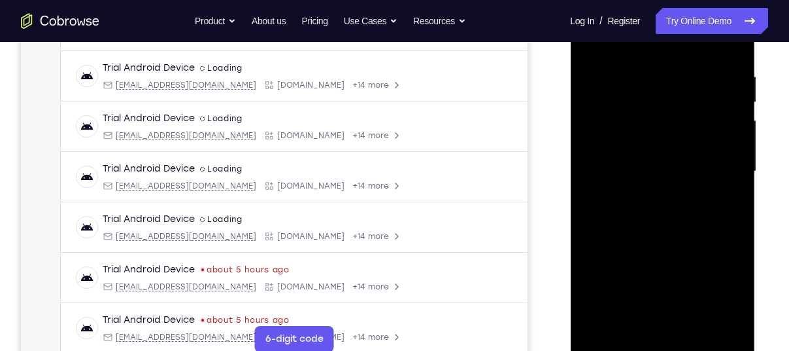
click at [608, 332] on div at bounding box center [662, 171] width 165 height 366
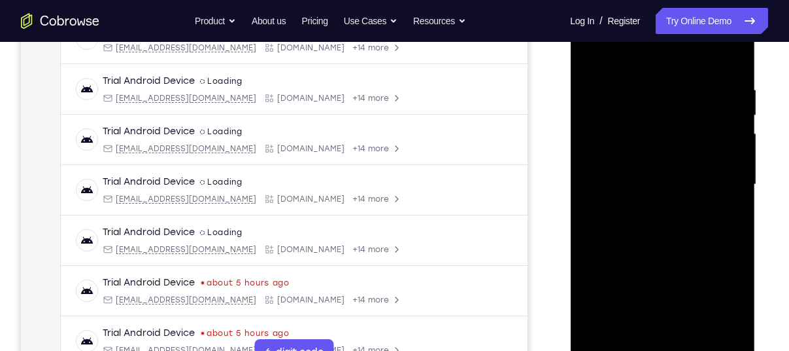
scroll to position [225, 0]
click at [602, 334] on div at bounding box center [662, 184] width 165 height 366
drag, startPoint x: 602, startPoint y: 334, endPoint x: 862, endPoint y: 90, distance: 356.7
click at [602, 334] on div at bounding box center [662, 184] width 165 height 366
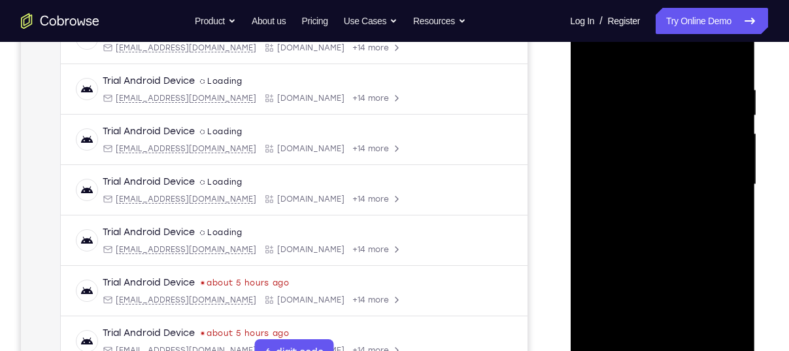
scroll to position [254, 0]
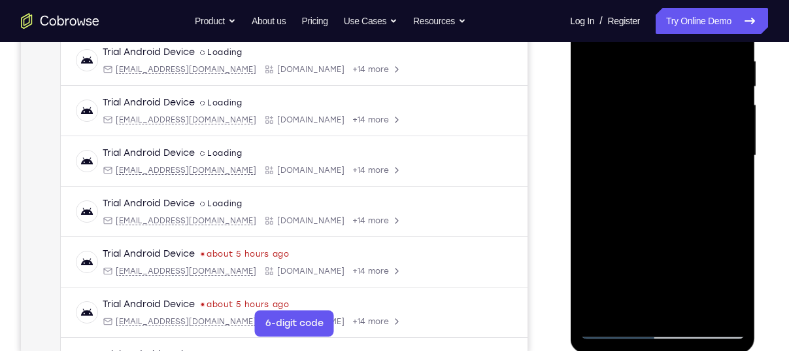
click at [608, 313] on div at bounding box center [662, 156] width 165 height 366
click at [602, 315] on div at bounding box center [662, 156] width 165 height 366
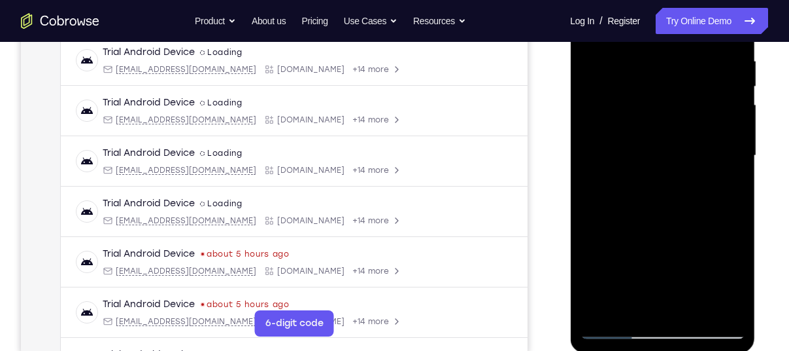
scroll to position [226, 0]
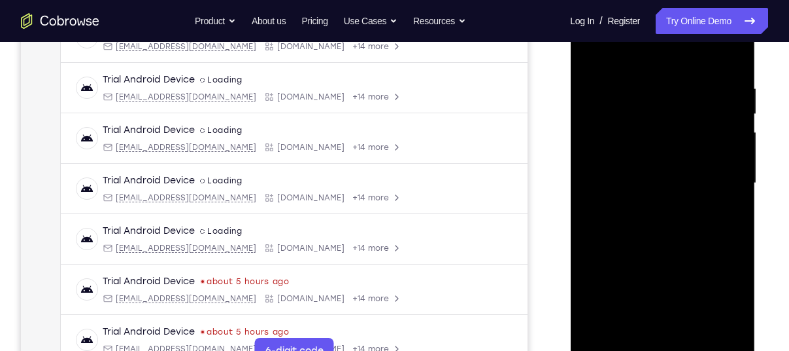
drag, startPoint x: 649, startPoint y: 148, endPoint x: 663, endPoint y: 260, distance: 112.7
click at [663, 260] on div at bounding box center [662, 183] width 165 height 366
click at [683, 84] on div at bounding box center [662, 183] width 165 height 366
click at [710, 334] on div at bounding box center [662, 183] width 165 height 366
click at [734, 58] on div at bounding box center [662, 183] width 165 height 366
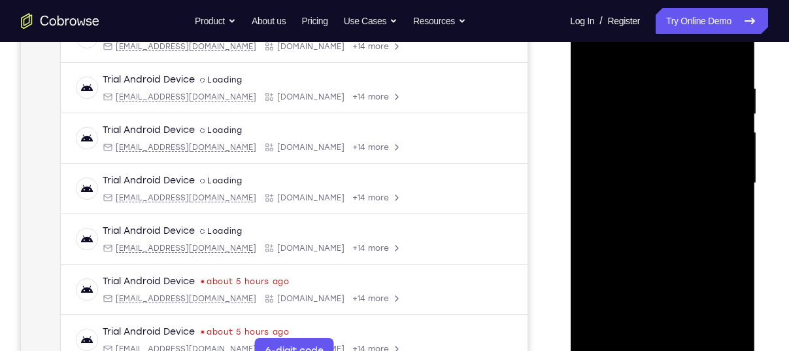
click at [643, 86] on div at bounding box center [662, 183] width 165 height 366
click at [726, 57] on div at bounding box center [662, 183] width 165 height 366
drag, startPoint x: 685, startPoint y: 227, endPoint x: 674, endPoint y: 112, distance: 115.0
click at [674, 112] on div at bounding box center [662, 183] width 165 height 366
drag, startPoint x: 666, startPoint y: 136, endPoint x: 660, endPoint y: 0, distance: 136.2
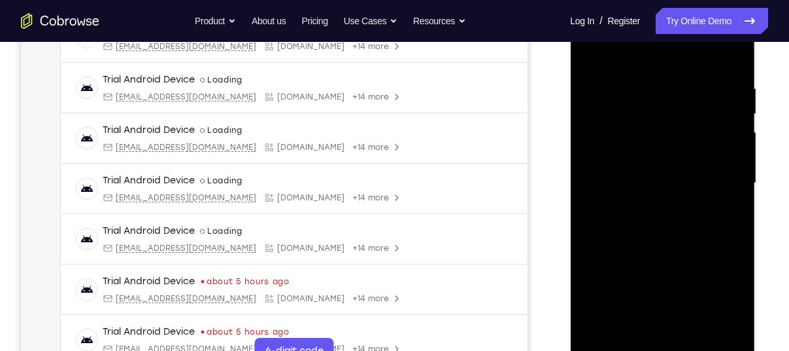
click at [660, 0] on div at bounding box center [662, 183] width 165 height 366
drag, startPoint x: 656, startPoint y: 213, endPoint x: 661, endPoint y: 36, distance: 177.3
click at [661, 36] on div at bounding box center [662, 183] width 165 height 366
drag, startPoint x: 661, startPoint y: 173, endPoint x: 661, endPoint y: 92, distance: 81.1
click at [661, 92] on div at bounding box center [662, 183] width 165 height 366
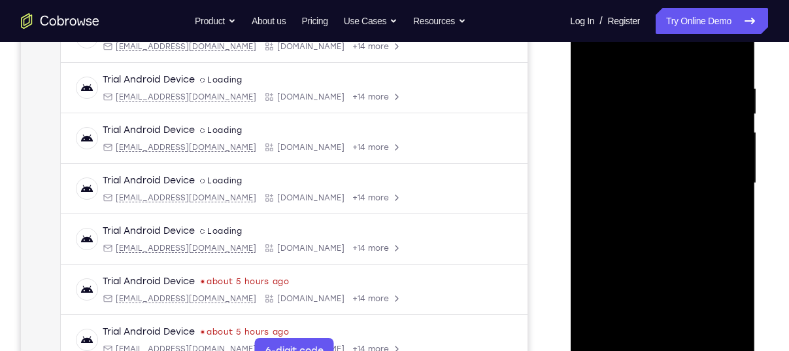
click at [731, 164] on div at bounding box center [662, 183] width 165 height 366
click at [732, 165] on div at bounding box center [662, 183] width 165 height 366
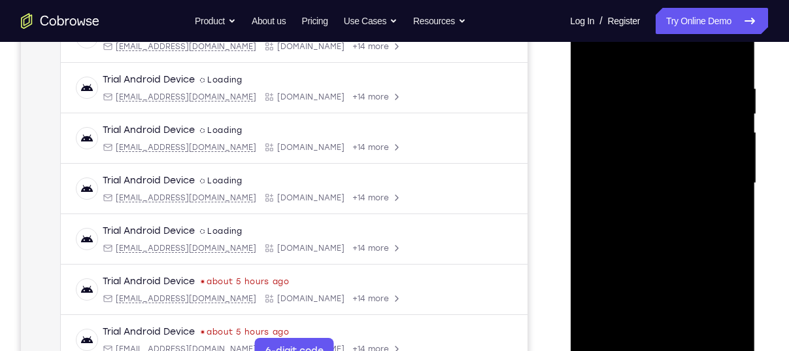
click at [732, 165] on div at bounding box center [662, 183] width 165 height 366
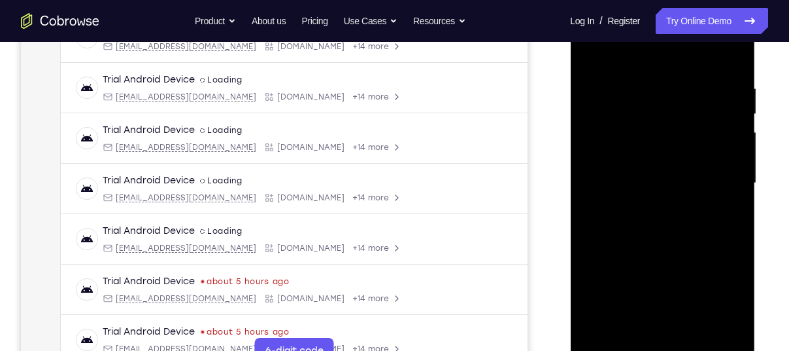
drag, startPoint x: 657, startPoint y: 245, endPoint x: 643, endPoint y: 206, distance: 41.2
click at [643, 206] on div at bounding box center [662, 183] width 165 height 366
drag, startPoint x: 643, startPoint y: 206, endPoint x: 637, endPoint y: 43, distance: 163.0
click at [637, 43] on div at bounding box center [662, 183] width 165 height 366
drag, startPoint x: 646, startPoint y: 233, endPoint x: 626, endPoint y: 122, distance: 112.4
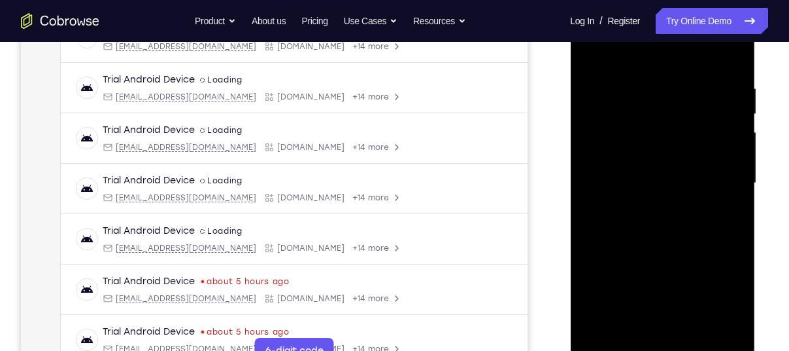
click at [626, 122] on div at bounding box center [662, 183] width 165 height 366
click at [693, 339] on div at bounding box center [662, 183] width 165 height 366
click at [654, 182] on div at bounding box center [662, 183] width 165 height 366
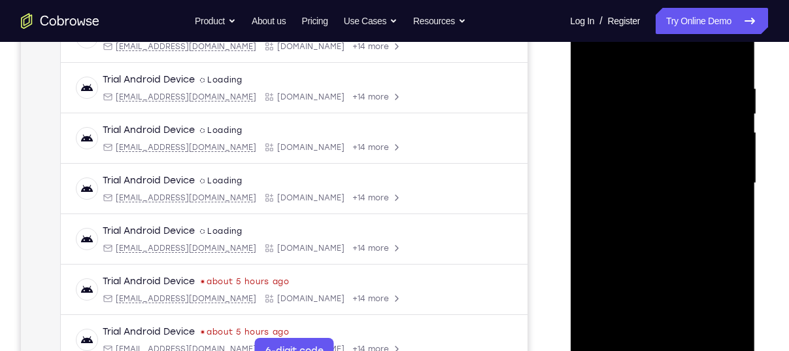
click at [620, 262] on div at bounding box center [662, 183] width 165 height 366
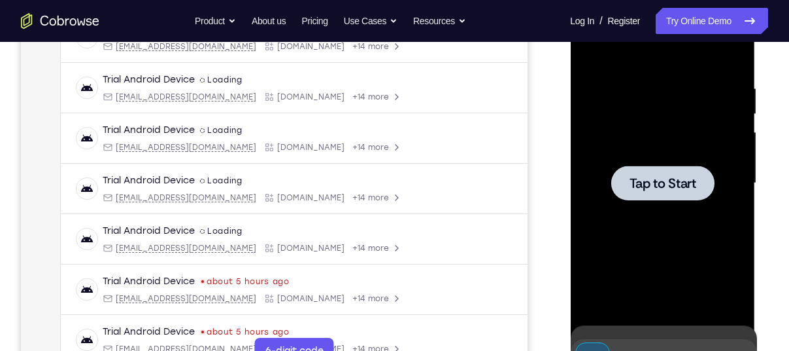
click at [617, 218] on div at bounding box center [662, 183] width 165 height 366
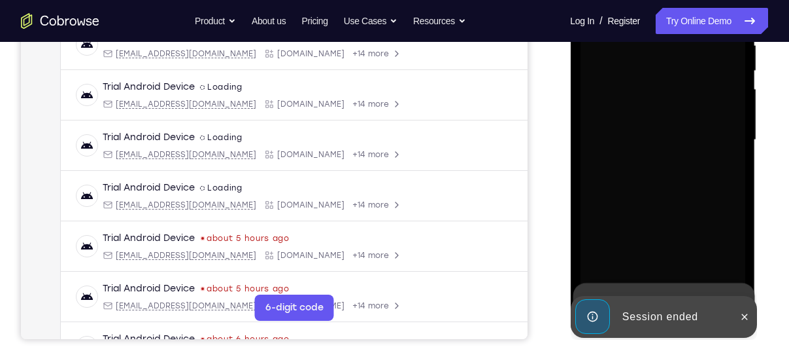
scroll to position [269, 0]
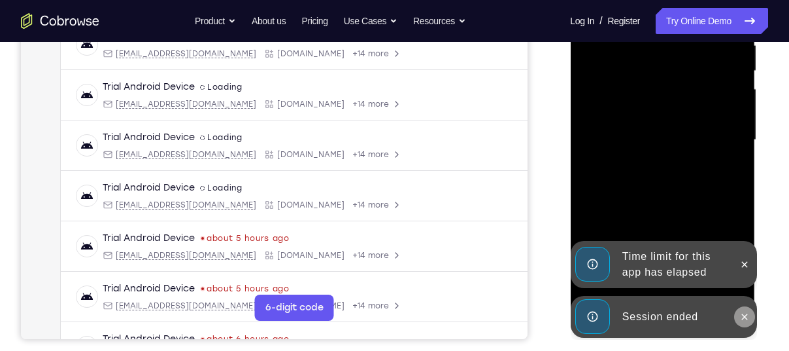
click at [739, 315] on icon at bounding box center [744, 316] width 10 height 10
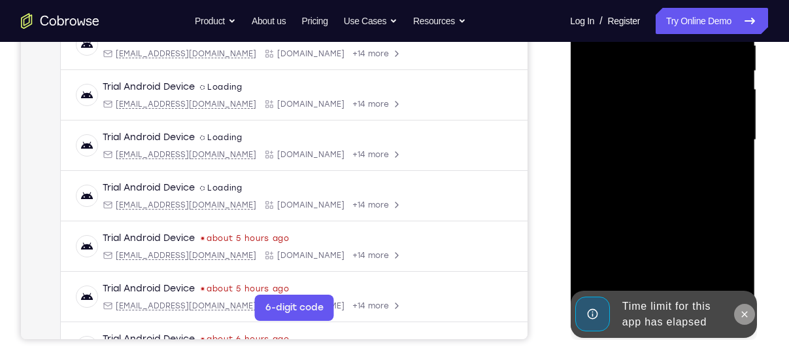
click at [741, 306] on button at bounding box center [744, 313] width 21 height 21
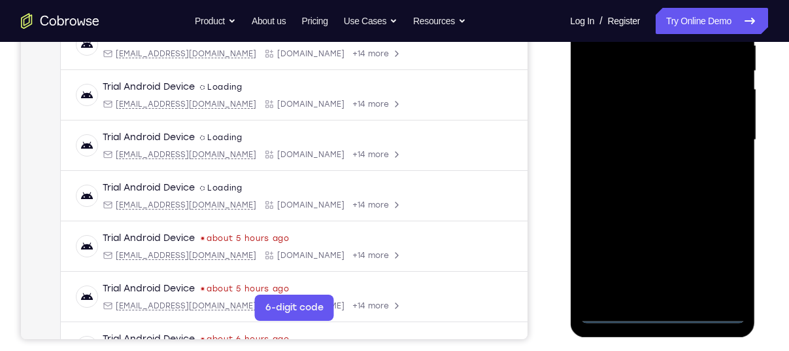
click at [666, 315] on div at bounding box center [662, 140] width 165 height 366
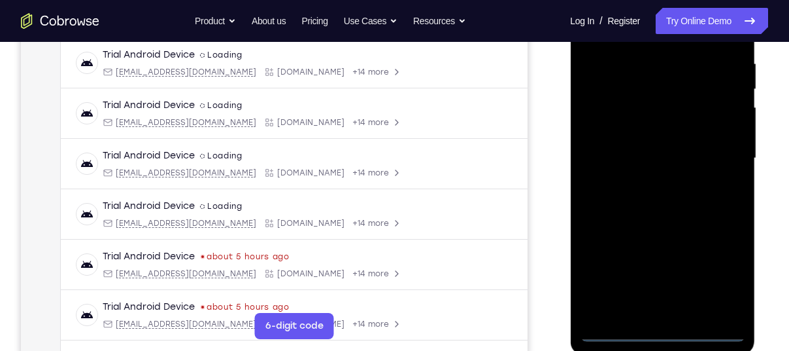
scroll to position [251, 0]
click at [710, 285] on div at bounding box center [662, 158] width 165 height 366
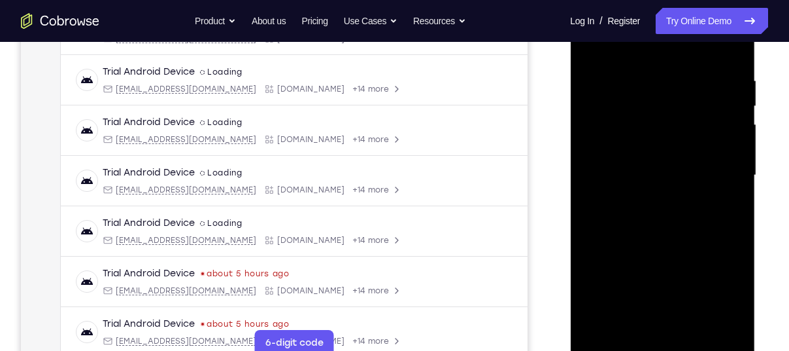
scroll to position [183, 0]
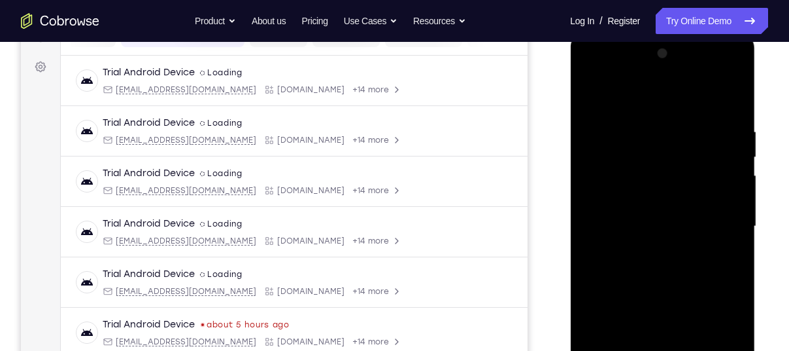
click at [621, 78] on div at bounding box center [662, 226] width 165 height 366
click at [720, 223] on div at bounding box center [662, 226] width 165 height 366
click at [649, 251] on div at bounding box center [662, 226] width 165 height 366
click at [655, 216] on div at bounding box center [662, 226] width 165 height 366
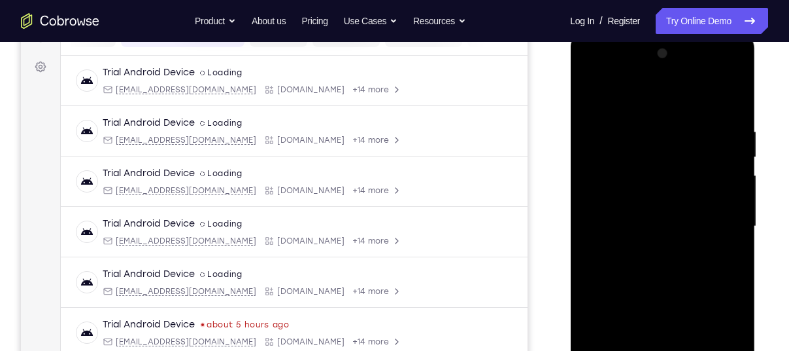
click at [656, 202] on div at bounding box center [662, 226] width 165 height 366
click at [663, 218] on div at bounding box center [662, 226] width 165 height 366
click at [663, 220] on div at bounding box center [662, 226] width 165 height 366
click at [656, 266] on div at bounding box center [662, 226] width 165 height 366
drag, startPoint x: 660, startPoint y: 264, endPoint x: 657, endPoint y: 270, distance: 7.3
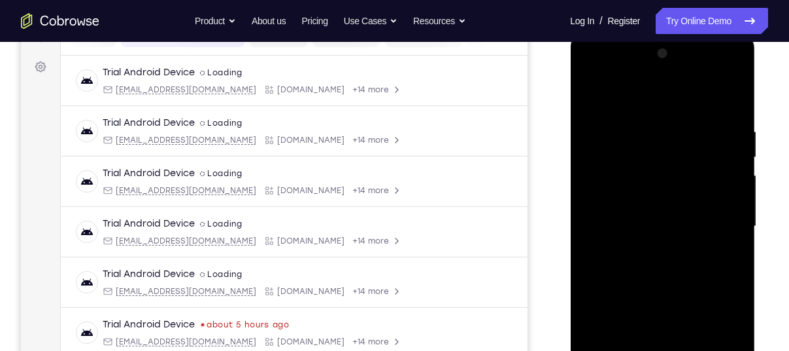
click at [657, 270] on div at bounding box center [662, 226] width 165 height 366
click at [657, 266] on div at bounding box center [662, 226] width 165 height 366
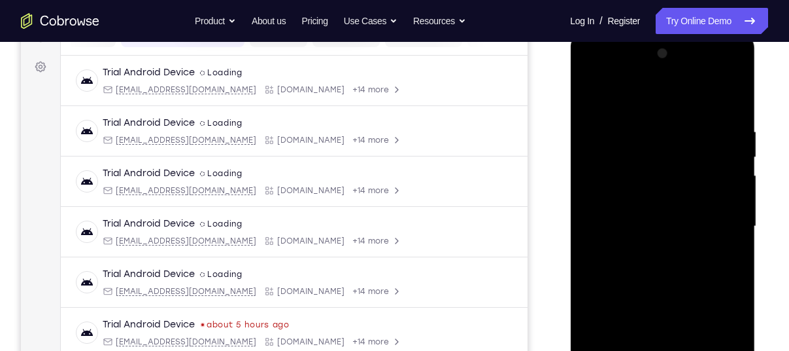
click at [657, 266] on div at bounding box center [662, 226] width 165 height 366
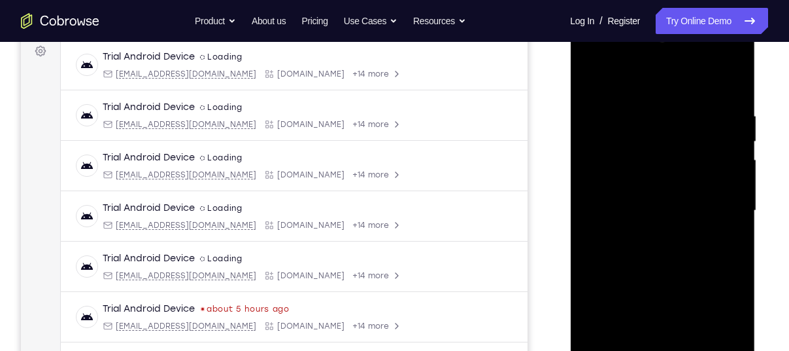
scroll to position [220, 0]
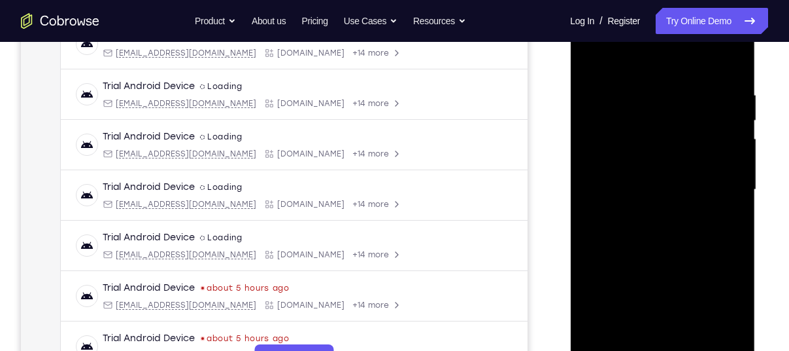
click at [695, 343] on div at bounding box center [662, 190] width 165 height 366
click at [656, 249] on div at bounding box center [662, 190] width 165 height 366
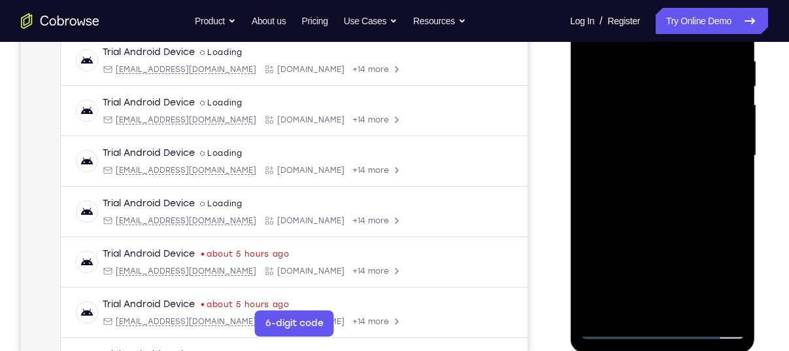
click at [690, 304] on div at bounding box center [662, 156] width 165 height 366
click at [666, 222] on div at bounding box center [662, 156] width 165 height 366
click at [654, 162] on div at bounding box center [662, 156] width 165 height 366
click at [638, 278] on div at bounding box center [662, 156] width 165 height 366
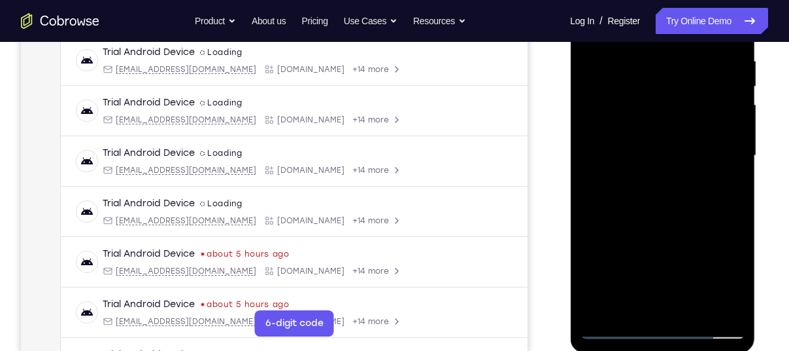
click at [711, 276] on div at bounding box center [662, 156] width 165 height 366
click at [737, 281] on div at bounding box center [662, 156] width 165 height 366
click at [723, 188] on div at bounding box center [662, 156] width 165 height 366
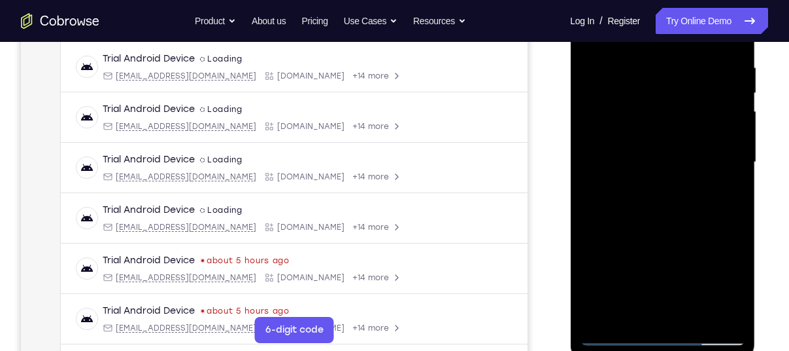
click at [727, 159] on div at bounding box center [662, 162] width 165 height 366
click at [685, 277] on div at bounding box center [662, 162] width 165 height 366
click at [673, 261] on div at bounding box center [662, 162] width 165 height 366
click at [665, 156] on div at bounding box center [662, 162] width 165 height 366
click at [614, 193] on div at bounding box center [662, 162] width 165 height 366
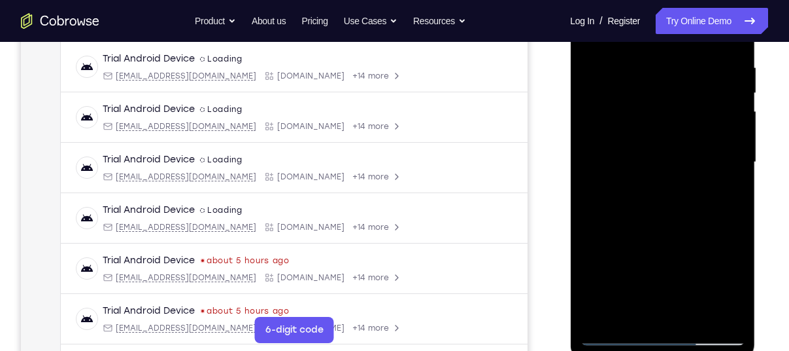
click at [614, 193] on div at bounding box center [662, 162] width 165 height 366
click at [641, 196] on div at bounding box center [662, 162] width 165 height 366
click at [632, 181] on div at bounding box center [662, 162] width 165 height 366
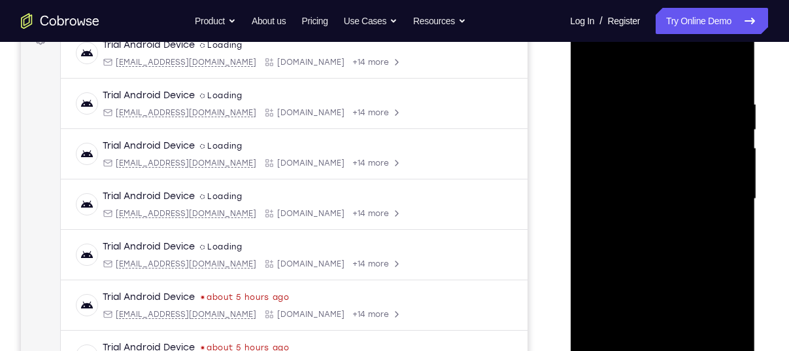
scroll to position [198, 0]
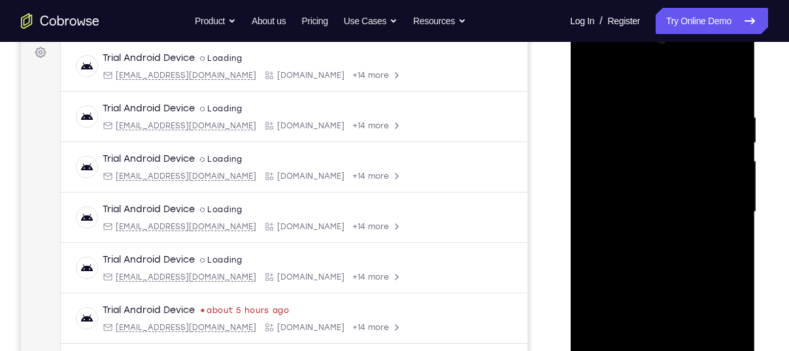
click at [593, 84] on div at bounding box center [662, 212] width 165 height 366
click at [648, 103] on div at bounding box center [662, 212] width 165 height 366
click at [610, 99] on div at bounding box center [662, 212] width 165 height 366
click at [593, 78] on div at bounding box center [662, 212] width 165 height 366
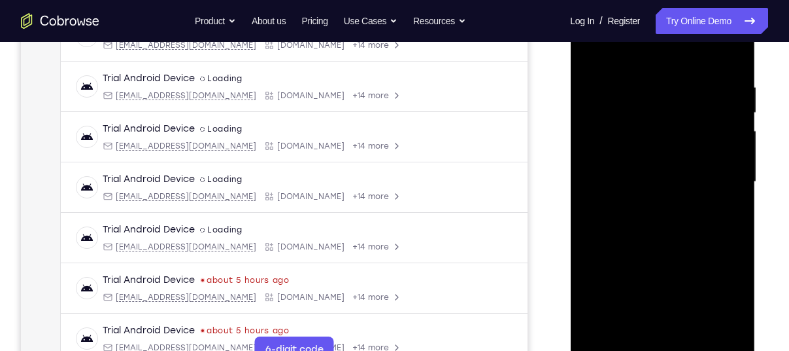
scroll to position [228, 0]
click at [601, 333] on div at bounding box center [662, 182] width 165 height 366
click at [604, 337] on div at bounding box center [662, 182] width 165 height 366
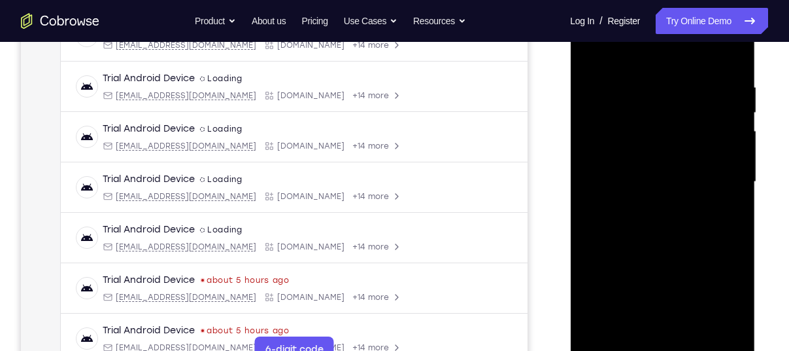
drag, startPoint x: 670, startPoint y: 133, endPoint x: 665, endPoint y: 262, distance: 129.6
click at [665, 262] on div at bounding box center [662, 182] width 165 height 366
click at [692, 330] on div at bounding box center [662, 182] width 165 height 366
click at [653, 187] on div at bounding box center [662, 182] width 165 height 366
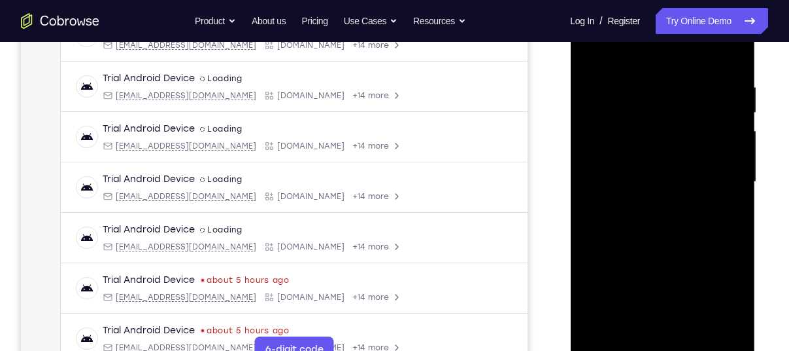
click at [587, 48] on div at bounding box center [662, 182] width 165 height 366
click at [653, 63] on div at bounding box center [662, 182] width 165 height 366
click at [590, 51] on div at bounding box center [662, 182] width 165 height 366
click at [688, 334] on div at bounding box center [662, 182] width 165 height 366
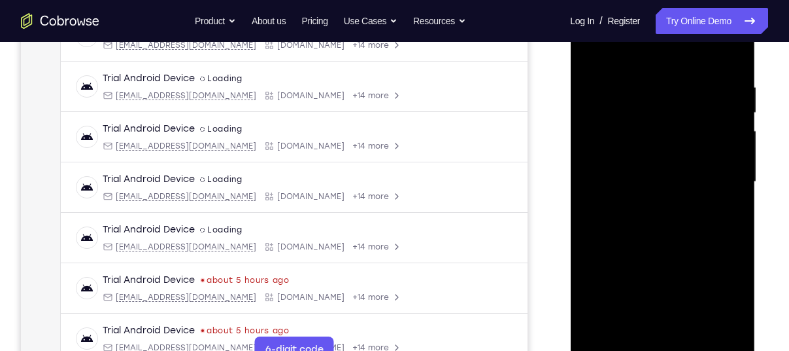
click at [657, 61] on div at bounding box center [662, 182] width 165 height 366
click at [642, 232] on div at bounding box center [662, 182] width 165 height 366
click at [724, 218] on div at bounding box center [662, 182] width 165 height 366
click at [729, 302] on div at bounding box center [662, 182] width 165 height 366
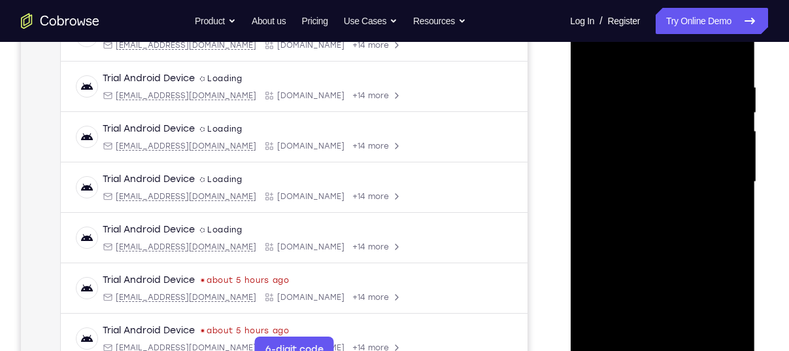
click at [729, 302] on div at bounding box center [662, 182] width 165 height 366
click at [727, 213] on div at bounding box center [662, 182] width 165 height 366
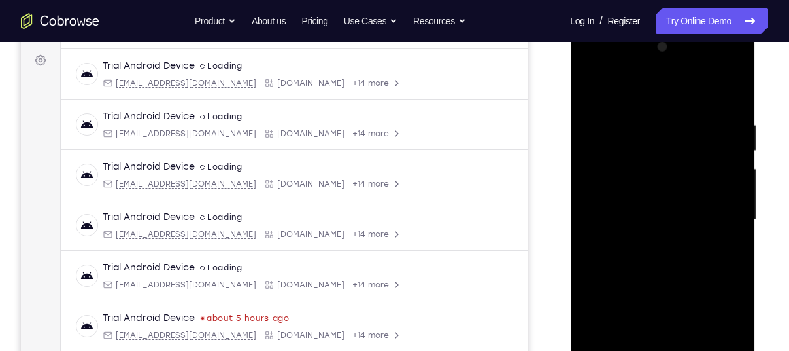
scroll to position [188, 0]
click at [593, 84] on div at bounding box center [662, 221] width 165 height 366
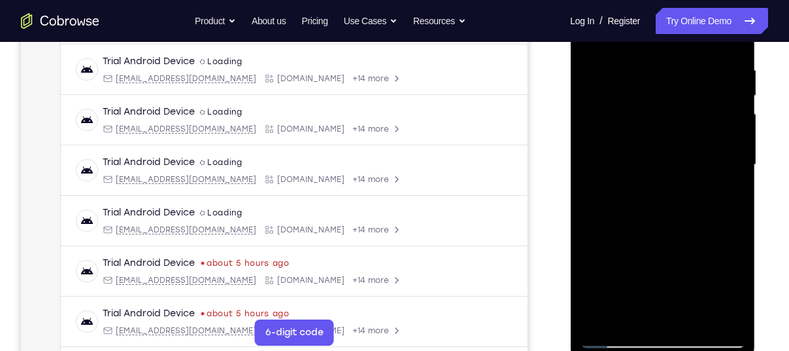
scroll to position [245, 0]
click at [657, 279] on div at bounding box center [662, 165] width 165 height 366
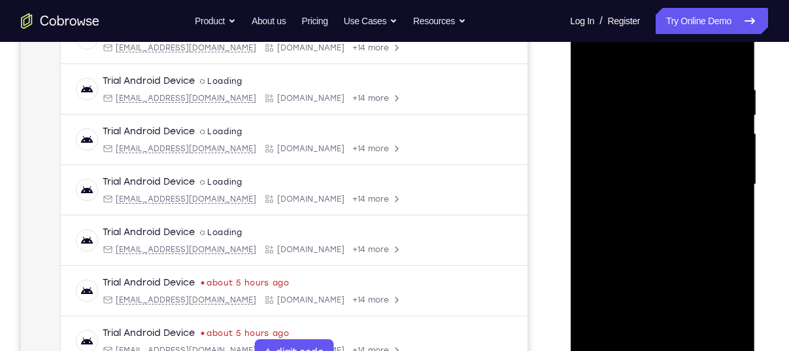
click at [591, 54] on div at bounding box center [662, 184] width 165 height 366
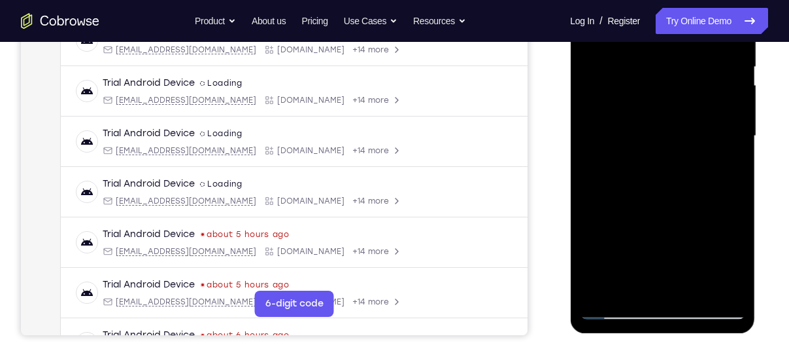
scroll to position [277, 0]
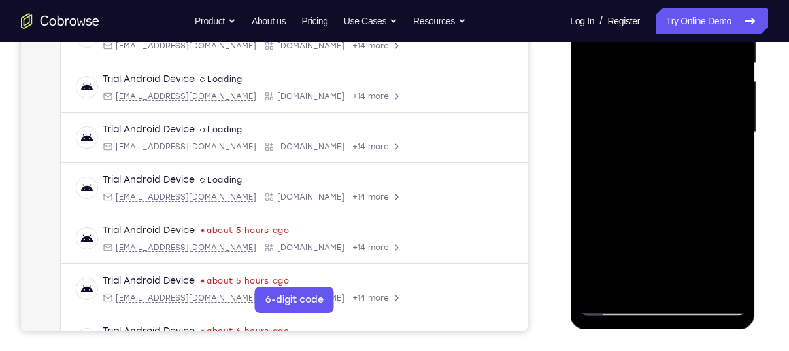
click at [642, 273] on div at bounding box center [662, 132] width 165 height 366
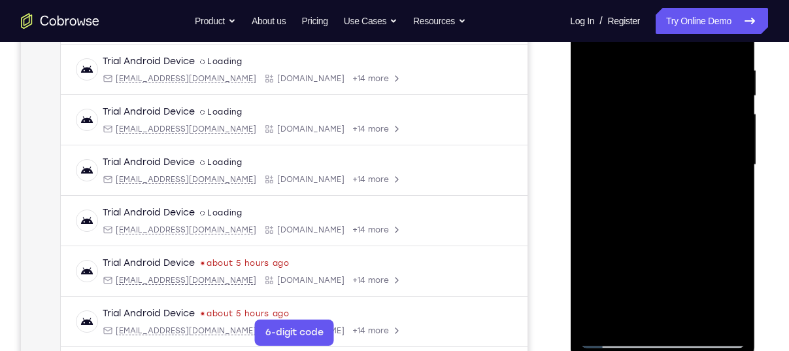
scroll to position [239, 0]
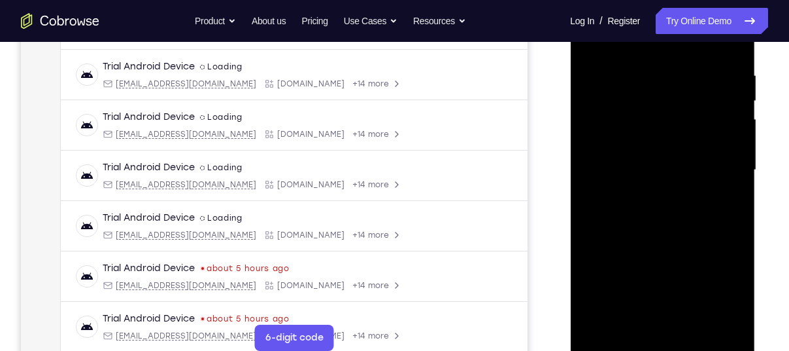
click at [592, 43] on div at bounding box center [662, 170] width 165 height 366
drag, startPoint x: 634, startPoint y: 222, endPoint x: 622, endPoint y: 135, distance: 87.2
click at [622, 135] on div at bounding box center [662, 170] width 165 height 366
click at [611, 56] on div at bounding box center [662, 170] width 165 height 366
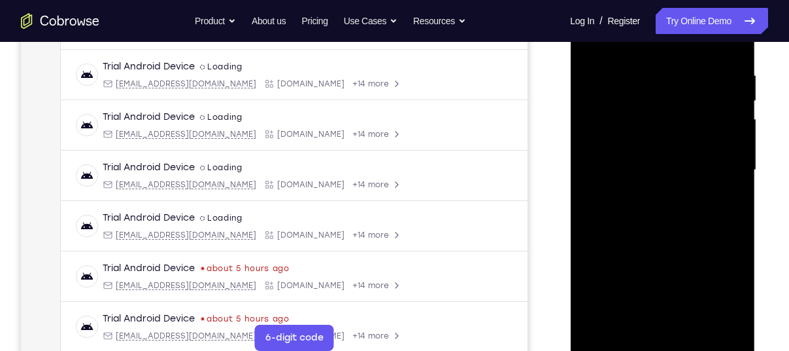
drag, startPoint x: 642, startPoint y: 209, endPoint x: 651, endPoint y: 349, distance: 140.9
click at [651, 350] on div at bounding box center [662, 170] width 165 height 366
drag, startPoint x: 665, startPoint y: 260, endPoint x: 657, endPoint y: 384, distance: 124.5
click at [657, 350] on html "Online web based iOS Simulators and Android Emulators. Run iPhone, iPad, Mobile…" at bounding box center [663, 173] width 186 height 392
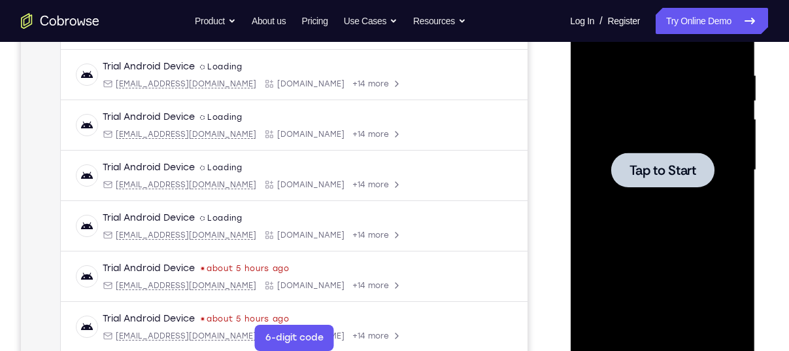
click at [636, 196] on div at bounding box center [662, 170] width 165 height 366
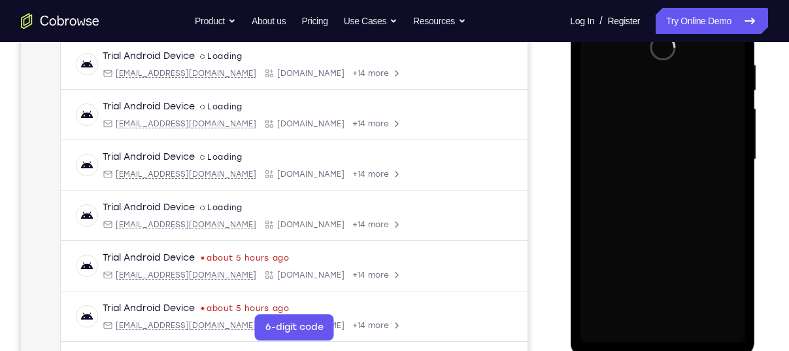
scroll to position [251, 0]
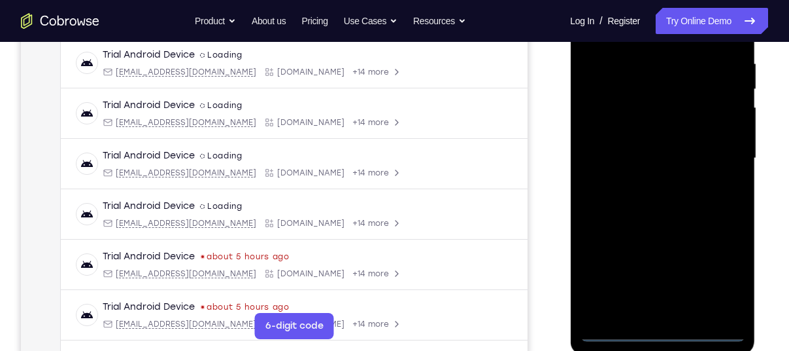
click at [666, 329] on div at bounding box center [662, 158] width 165 height 366
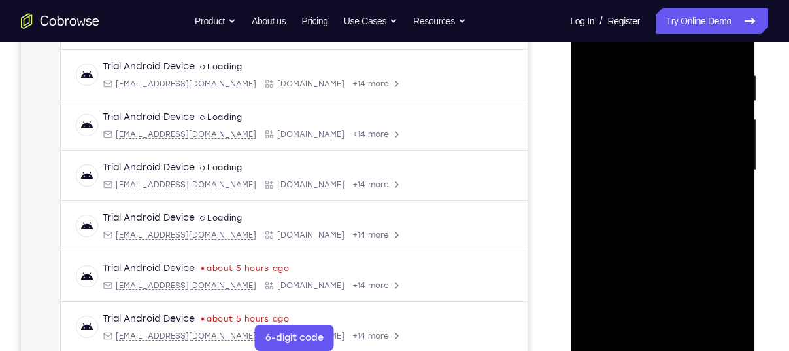
click at [729, 290] on div at bounding box center [662, 170] width 165 height 366
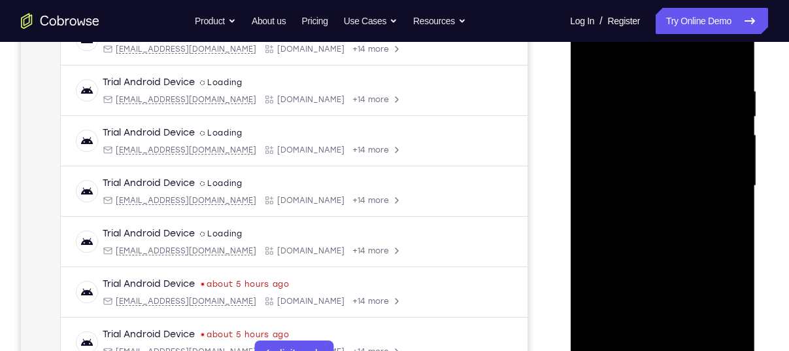
click at [615, 52] on div at bounding box center [662, 186] width 165 height 366
click at [716, 176] on div at bounding box center [662, 186] width 165 height 366
click at [645, 207] on div at bounding box center [662, 186] width 165 height 366
click at [619, 166] on div at bounding box center [662, 186] width 165 height 366
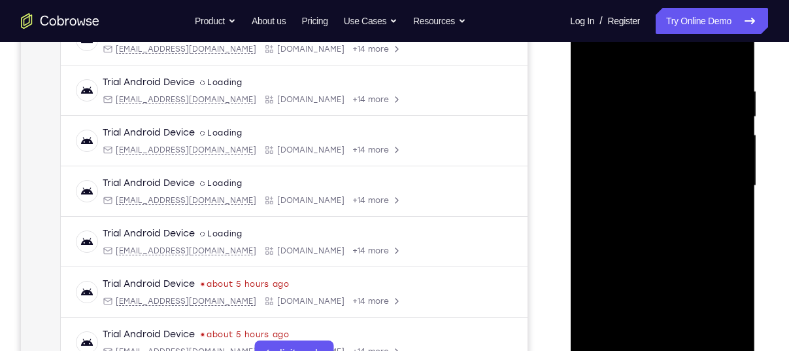
click at [641, 146] on div at bounding box center [662, 186] width 165 height 366
click at [666, 188] on div at bounding box center [662, 186] width 165 height 366
click at [663, 243] on div at bounding box center [662, 186] width 165 height 366
click at [697, 340] on div at bounding box center [662, 186] width 165 height 366
click at [672, 250] on div at bounding box center [662, 186] width 165 height 366
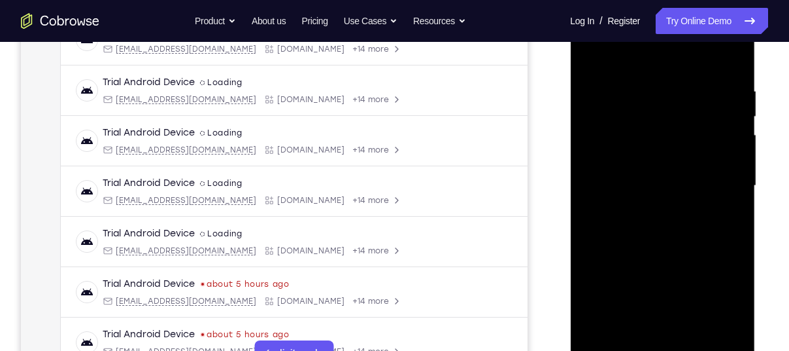
click at [674, 188] on div at bounding box center [662, 186] width 165 height 366
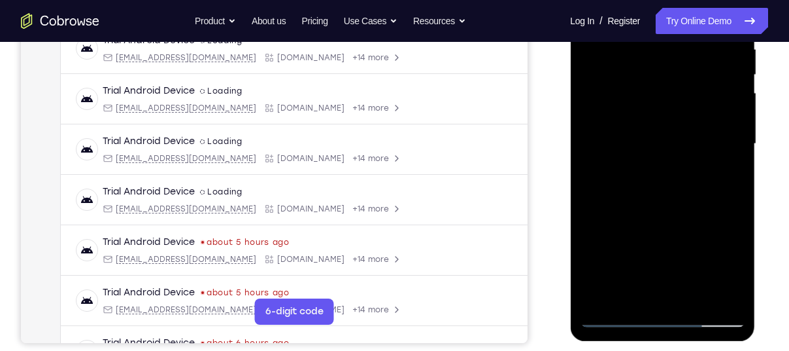
scroll to position [271, 0]
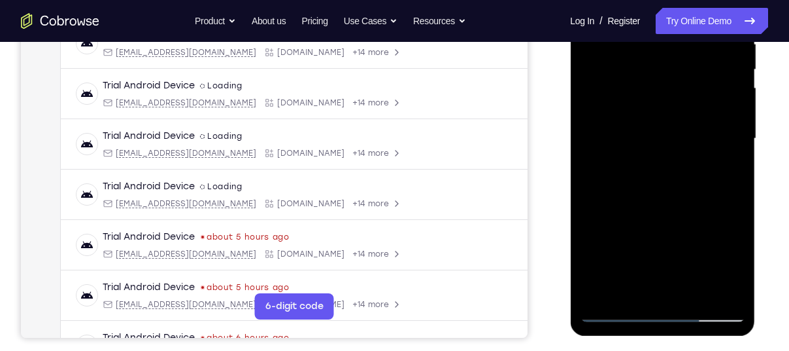
click at [647, 280] on div at bounding box center [662, 139] width 165 height 366
click at [729, 168] on div at bounding box center [662, 139] width 165 height 366
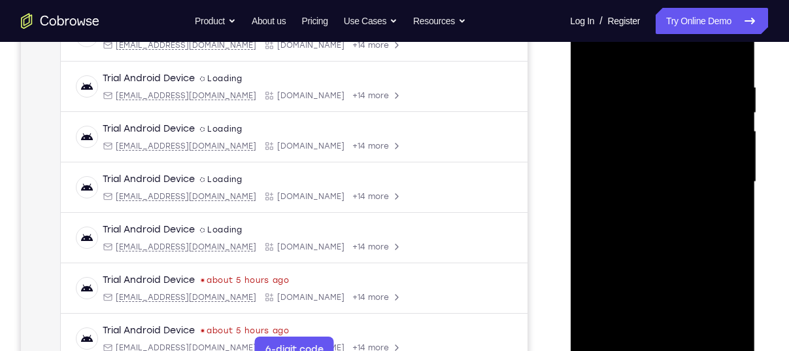
scroll to position [208, 0]
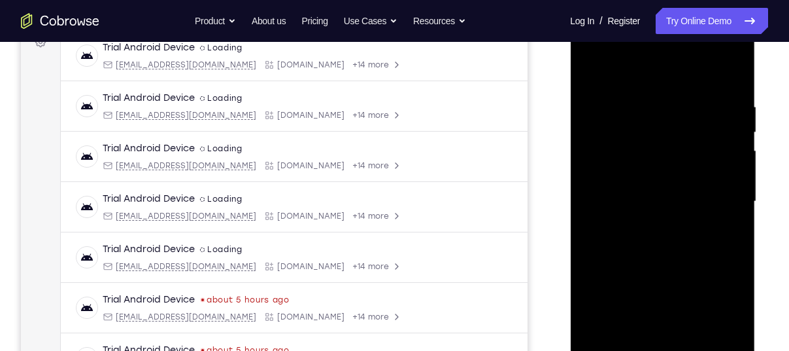
click at [589, 71] on div at bounding box center [662, 201] width 165 height 366
click at [599, 145] on div at bounding box center [662, 201] width 165 height 366
click at [673, 203] on div at bounding box center [662, 201] width 165 height 366
click at [590, 69] on div at bounding box center [662, 201] width 165 height 366
drag, startPoint x: 678, startPoint y: 142, endPoint x: 652, endPoint y: 251, distance: 111.5
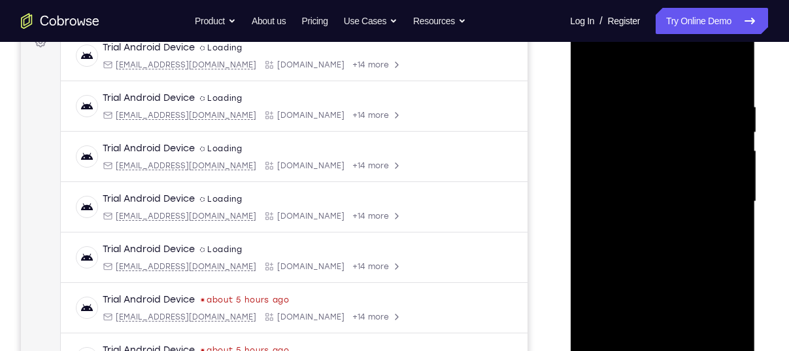
click at [652, 251] on div at bounding box center [662, 201] width 165 height 366
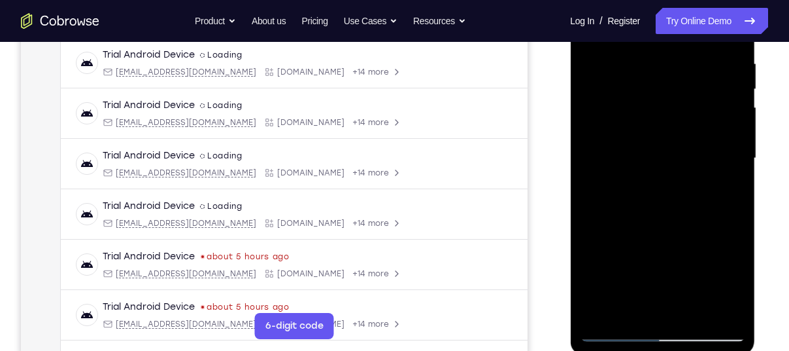
scroll to position [251, 0]
click at [687, 312] on div at bounding box center [662, 158] width 165 height 366
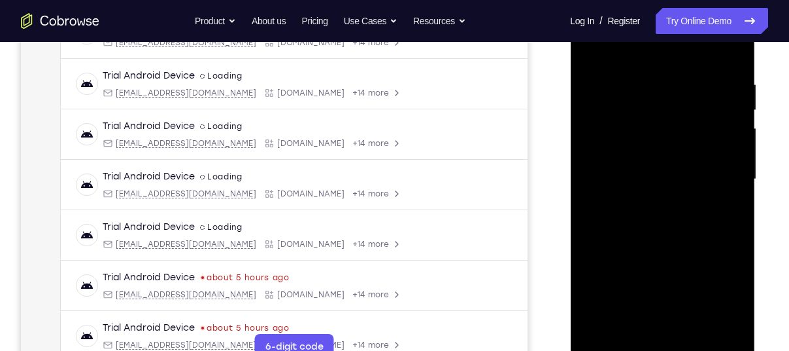
scroll to position [226, 0]
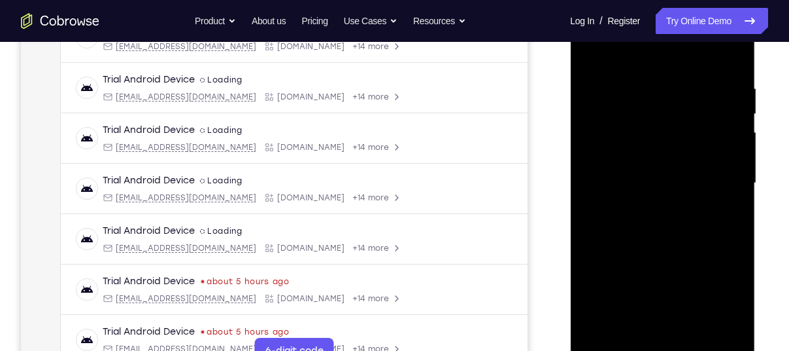
click at [659, 63] on div at bounding box center [662, 183] width 165 height 366
click at [685, 127] on div at bounding box center [662, 183] width 165 height 366
click at [732, 305] on div at bounding box center [662, 183] width 165 height 366
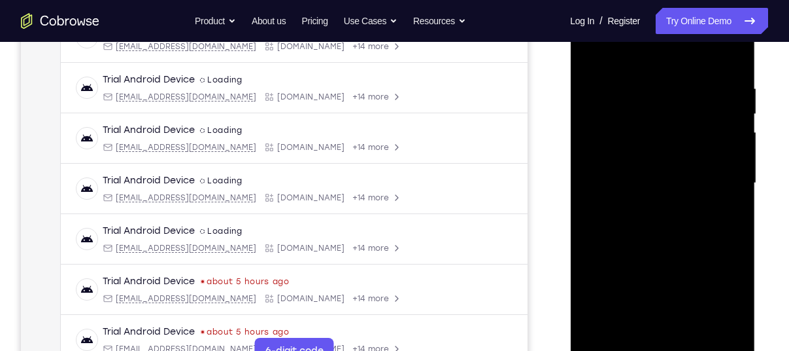
click at [732, 305] on div at bounding box center [662, 183] width 165 height 366
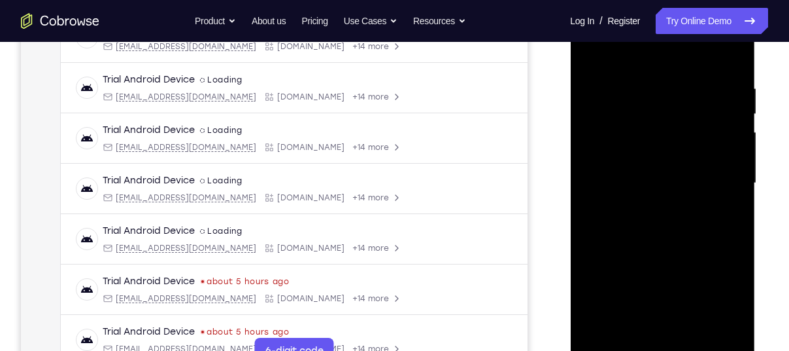
click at [732, 305] on div at bounding box center [662, 183] width 165 height 366
click at [731, 208] on div at bounding box center [662, 183] width 165 height 366
click at [594, 53] on div at bounding box center [662, 183] width 165 height 366
click at [604, 332] on div at bounding box center [662, 183] width 165 height 366
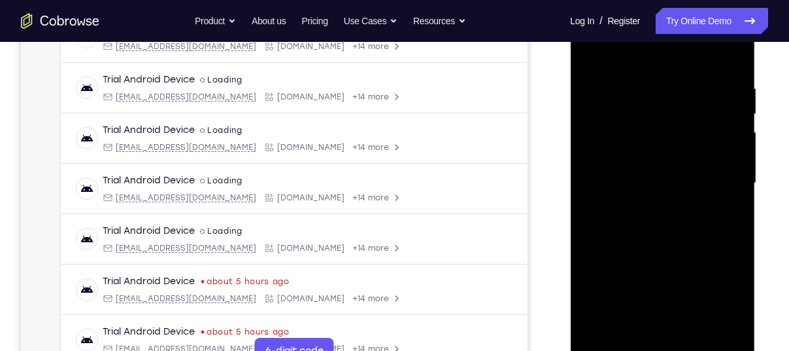
click at [604, 332] on div at bounding box center [662, 183] width 165 height 366
